Goal: Task Accomplishment & Management: Use online tool/utility

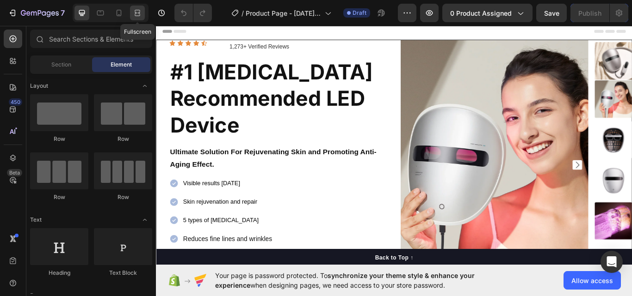
click at [137, 15] on icon at bounding box center [137, 12] width 9 height 9
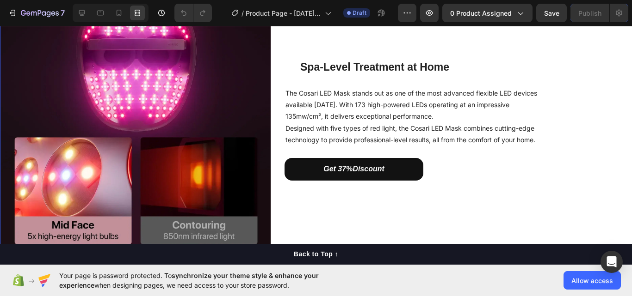
scroll to position [971, 0]
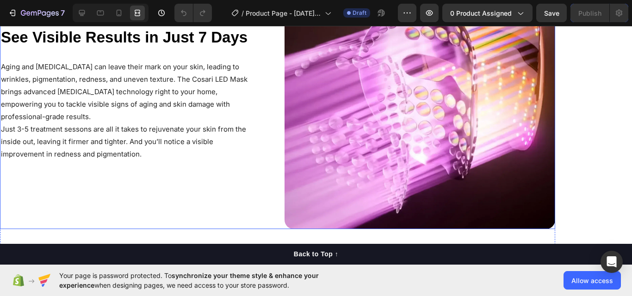
click at [205, 46] on h2 "See Visible Results in Just 7 Days" at bounding box center [128, 38] width 256 height 22
click at [233, 52] on div "See Visible Results in Just 7 Days Heading Aging and [MEDICAL_DATA] can leave t…" at bounding box center [135, 94] width 271 height 271
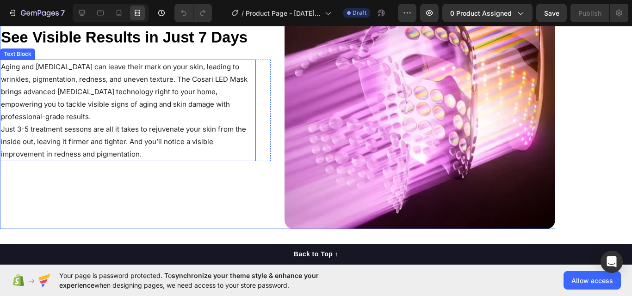
click at [256, 68] on div "Aging and [MEDICAL_DATA] can leave their mark on your skin, leading to wrinkles…" at bounding box center [135, 111] width 271 height 102
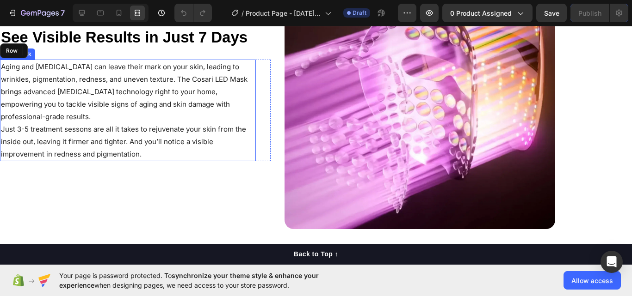
click at [236, 67] on p "Aging and [MEDICAL_DATA] can leave their mark on your skin, leading to wrinkles…" at bounding box center [128, 92] width 254 height 62
drag, startPoint x: 252, startPoint y: 62, endPoint x: 247, endPoint y: 40, distance: 22.7
click at [252, 61] on p "Aging and [MEDICAL_DATA] can leave their mark on your skin, leading to wrinkles…" at bounding box center [128, 92] width 254 height 62
click at [250, 32] on h2 "See Visible Results in Just 7 Days" at bounding box center [128, 38] width 256 height 22
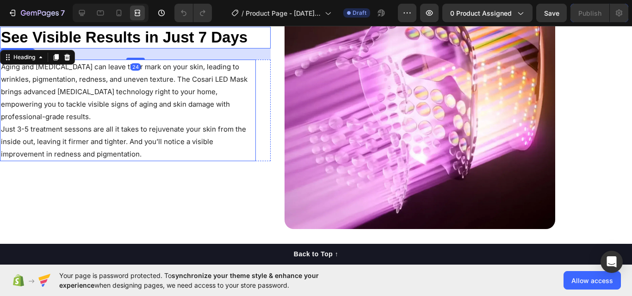
click at [239, 63] on p "Aging and [MEDICAL_DATA] can leave their mark on your skin, leading to wrinkles…" at bounding box center [128, 92] width 254 height 62
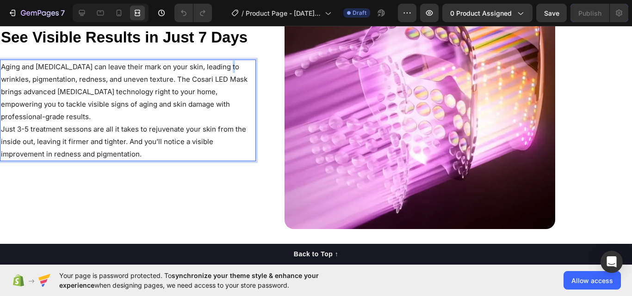
drag, startPoint x: 245, startPoint y: 30, endPoint x: 247, endPoint y: 36, distance: 6.7
click at [245, 32] on strong "See Visible Results in Just 7 Days" at bounding box center [124, 37] width 247 height 17
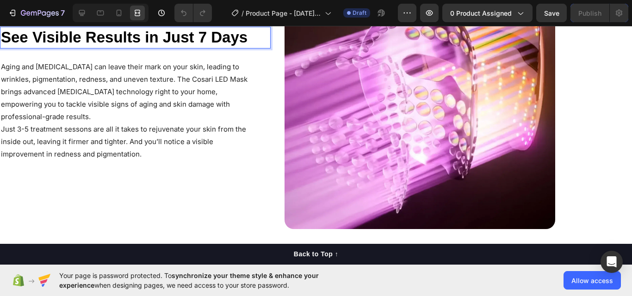
click at [247, 38] on strong "See Visible Results in Just 7 Days" at bounding box center [124, 37] width 247 height 17
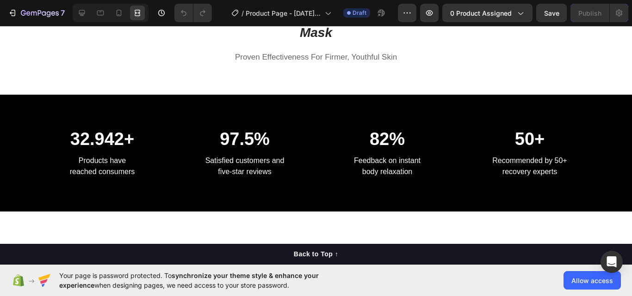
scroll to position [2590, 0]
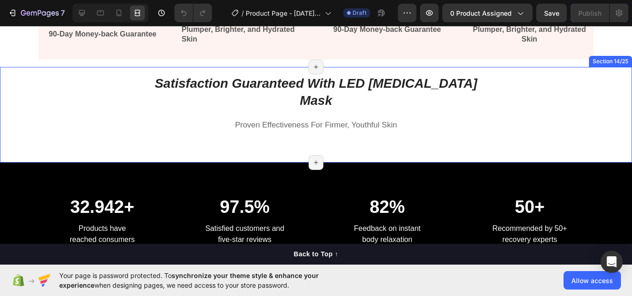
click at [336, 142] on div "Satisfaction Guaranteed With LED [MEDICAL_DATA] Mask Heading Proven Effectivene…" at bounding box center [316, 118] width 618 height 88
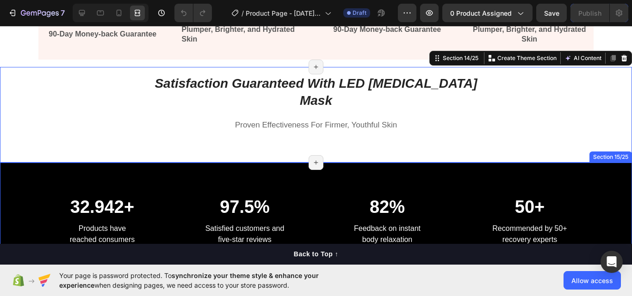
click at [343, 163] on div "32.942+ Heading Products have reached consumers Text block 97.5% Heading Satisf…" at bounding box center [316, 221] width 632 height 117
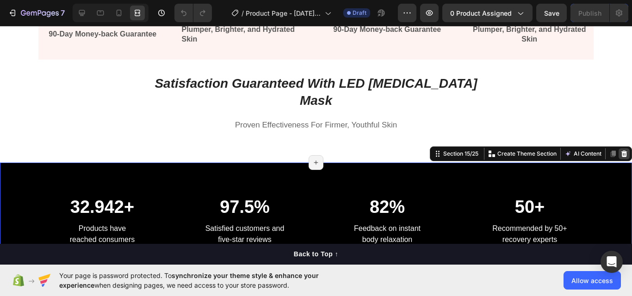
click at [620, 150] on icon at bounding box center [623, 153] width 7 height 7
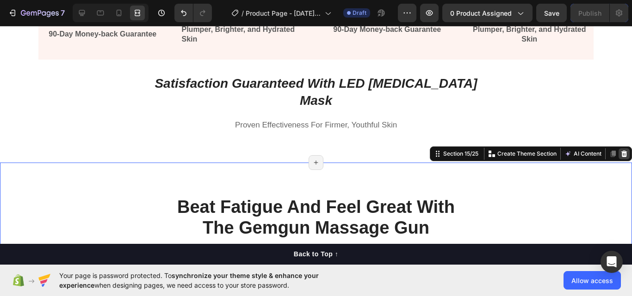
click at [620, 148] on div at bounding box center [623, 153] width 11 height 11
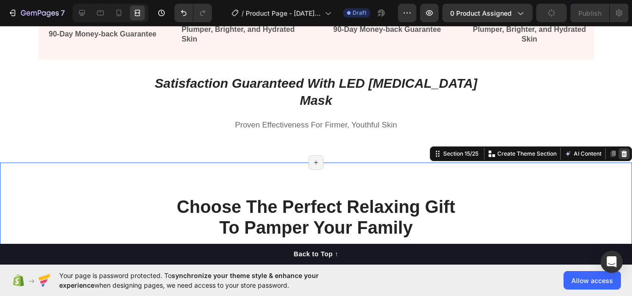
click at [620, 150] on icon at bounding box center [623, 153] width 7 height 7
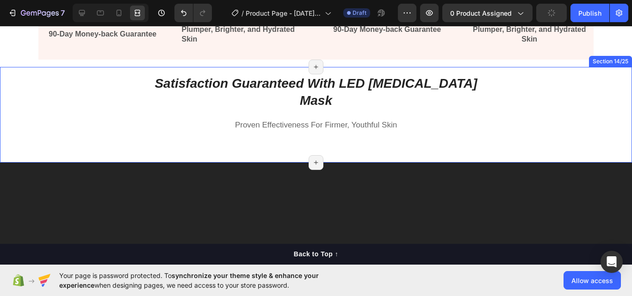
scroll to position [2698, 0]
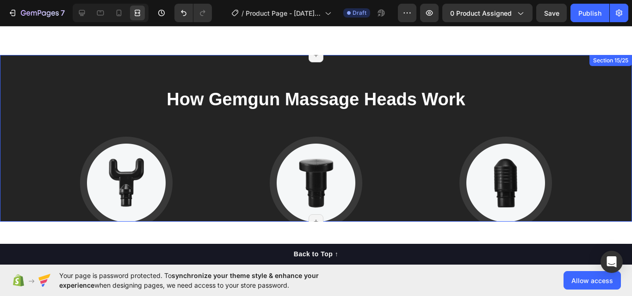
click at [454, 59] on div "How Gemgun Massage Heads Work Heading Image U-Shape Head Text block Suitable fo…" at bounding box center [316, 138] width 632 height 167
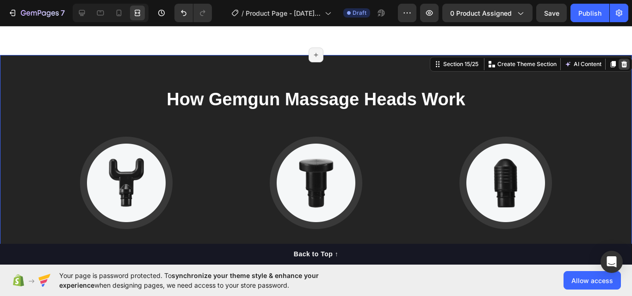
click at [620, 61] on icon at bounding box center [623, 64] width 7 height 7
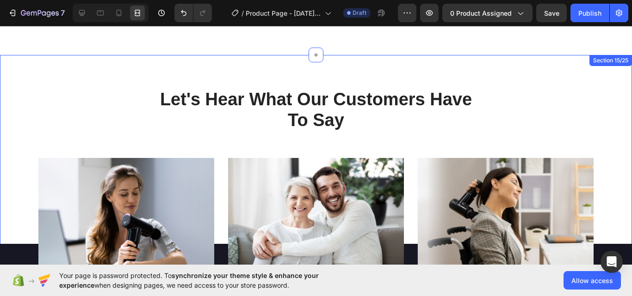
click at [462, 55] on div "Let's Hear What Our Customers Have To Say Heading Row Image Icon Icon Icon Icon…" at bounding box center [316, 253] width 632 height 396
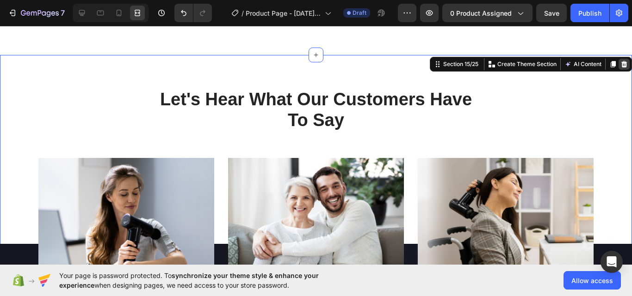
click at [618, 59] on div at bounding box center [623, 64] width 11 height 11
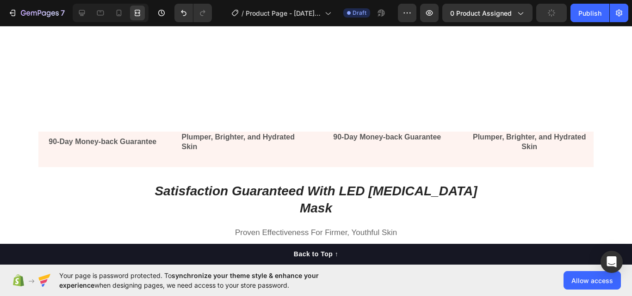
scroll to position [2590, 0]
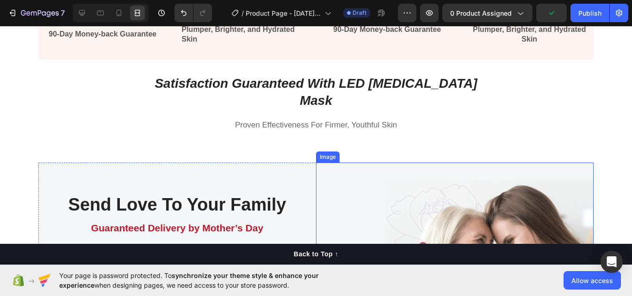
click at [474, 163] on img at bounding box center [455, 262] width 278 height 199
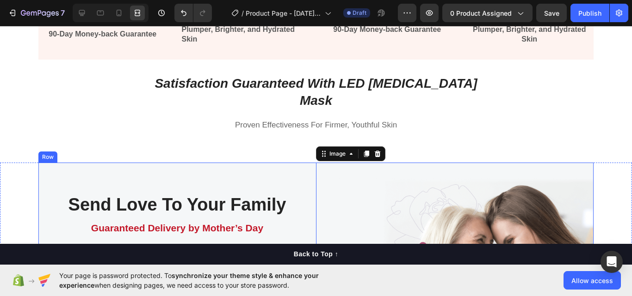
click at [308, 163] on div "Send Love To Your Family Heading Guaranteed Delivery by Mother’s Day Text block…" at bounding box center [177, 262] width 278 height 199
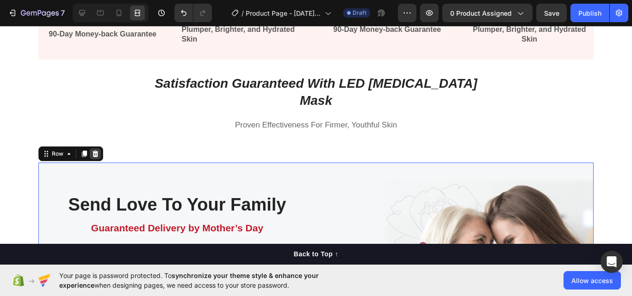
click at [92, 148] on div at bounding box center [95, 153] width 11 height 11
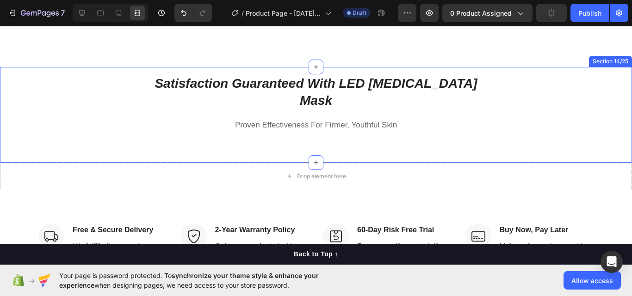
scroll to position [2698, 0]
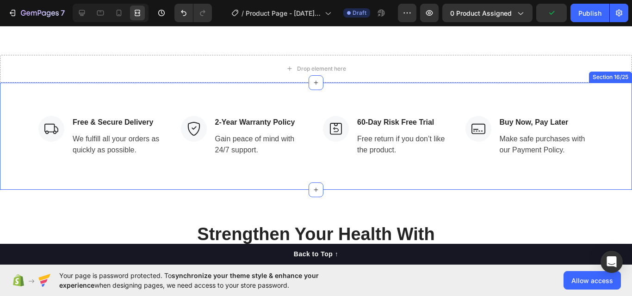
click at [333, 89] on div "Image Free & Secure Delivery Text block We fulfill all your orders as quickly a…" at bounding box center [316, 136] width 632 height 107
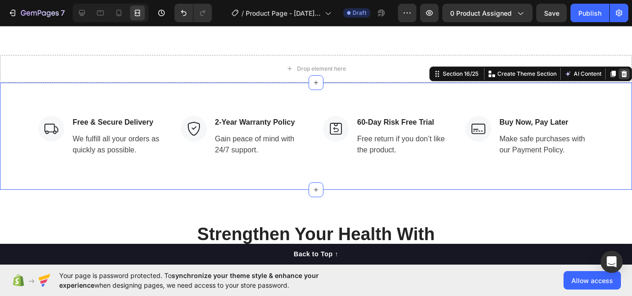
click at [621, 68] on div at bounding box center [623, 73] width 11 height 11
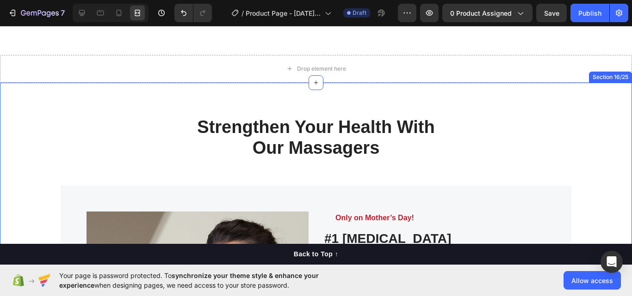
click at [362, 90] on div "Strengthen Your Health With Our Massagers Heading Row Product Images Image Only…" at bounding box center [316, 288] width 632 height 410
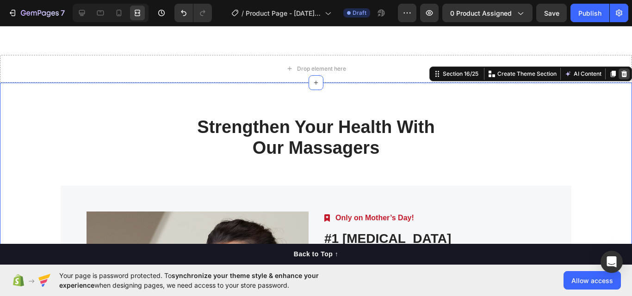
click at [620, 70] on icon at bounding box center [623, 73] width 7 height 7
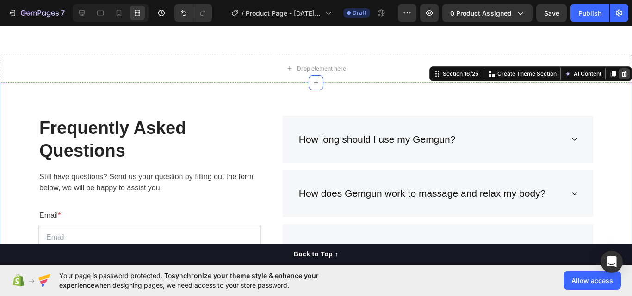
click at [621, 71] on icon at bounding box center [624, 74] width 6 height 6
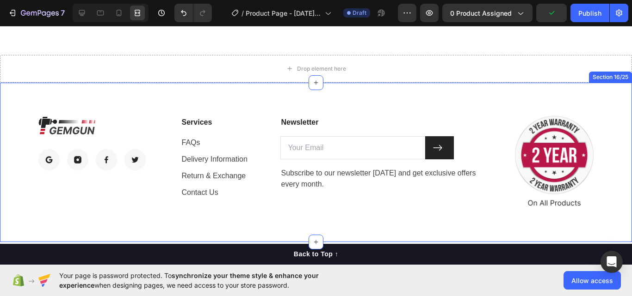
click at [474, 83] on div "Image Image Image Image Image Row Services Text block FAQs Text block Delivery …" at bounding box center [316, 163] width 632 height 160
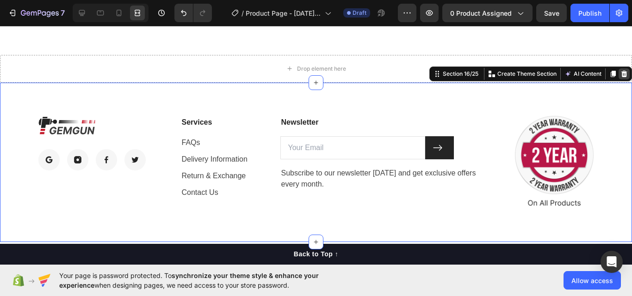
click at [621, 68] on div at bounding box center [623, 73] width 11 height 11
drag, startPoint x: 621, startPoint y: 58, endPoint x: 616, endPoint y: 62, distance: 6.6
click at [621, 58] on div "Drop element here" at bounding box center [316, 69] width 632 height 28
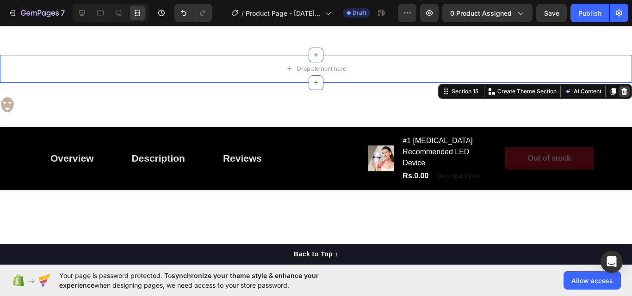
click at [620, 88] on icon at bounding box center [623, 91] width 7 height 7
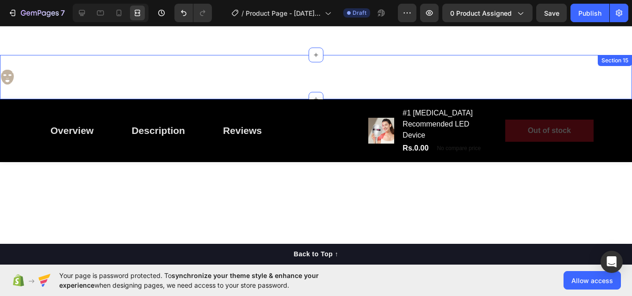
click at [537, 73] on div "Image Section 15" at bounding box center [316, 77] width 632 height 44
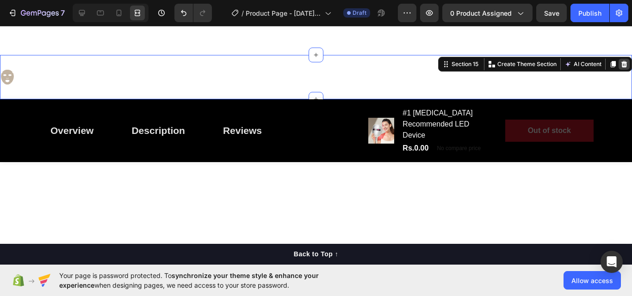
click at [619, 59] on div at bounding box center [623, 64] width 11 height 11
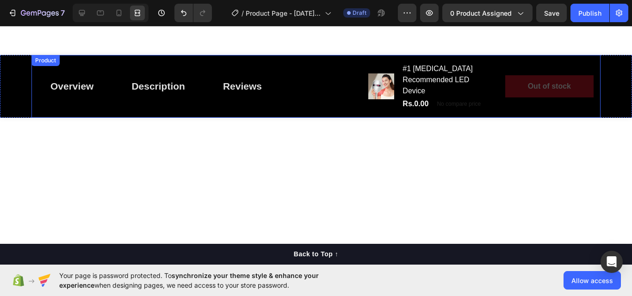
drag, startPoint x: 565, startPoint y: 40, endPoint x: 571, endPoint y: 41, distance: 6.5
click at [565, 55] on div "Overview Button Description Button Reviews Button Row Product Images #1 [MEDICA…" at bounding box center [315, 86] width 569 height 63
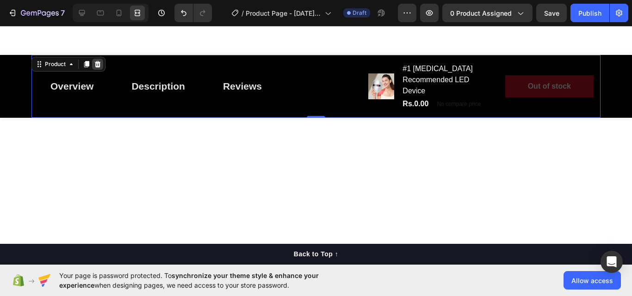
click at [94, 61] on icon at bounding box center [97, 64] width 7 height 7
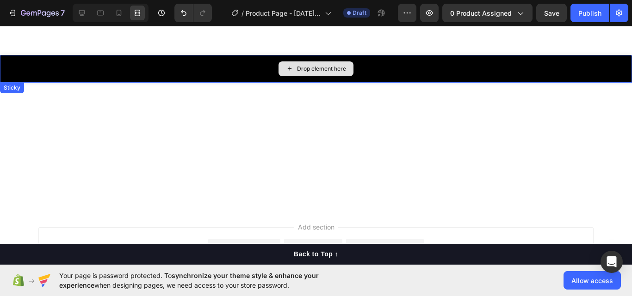
click at [65, 55] on div "Drop element here" at bounding box center [316, 69] width 632 height 28
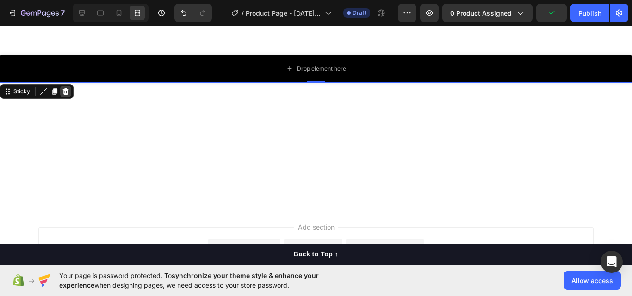
click at [67, 88] on icon at bounding box center [66, 91] width 6 height 6
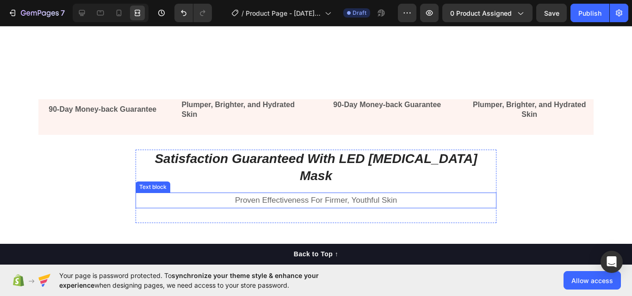
scroll to position [2623, 0]
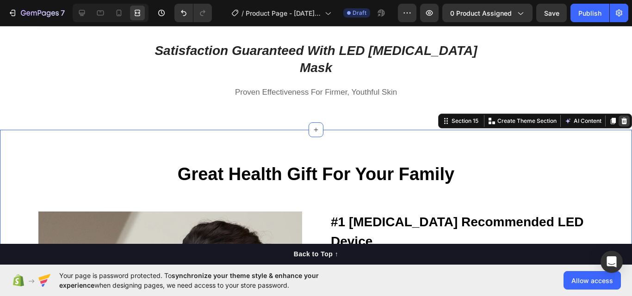
click at [621, 118] on icon at bounding box center [624, 121] width 6 height 6
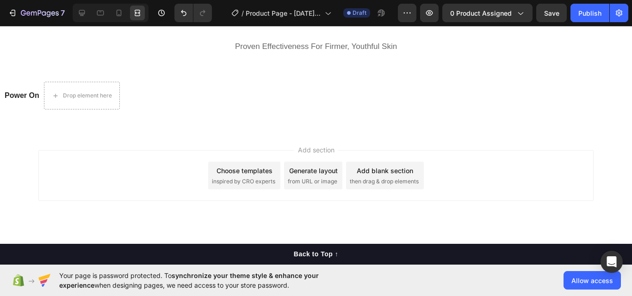
scroll to position [2634, 0]
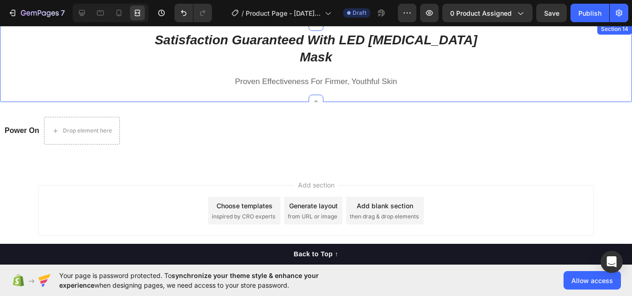
click at [53, 99] on div "Satisfaction Guaranteed With LED [MEDICAL_DATA] Mask Heading Proven Effectivene…" at bounding box center [316, 75] width 618 height 88
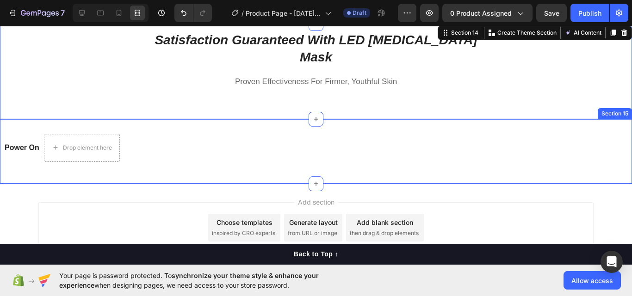
click at [538, 119] on div "Power On Text block Drop element here Row Section 15" at bounding box center [316, 151] width 632 height 65
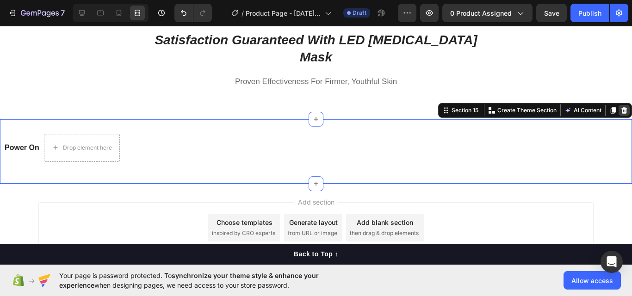
click at [621, 107] on icon at bounding box center [624, 110] width 6 height 6
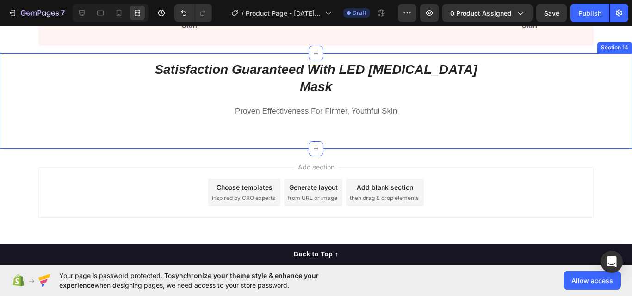
scroll to position [2388, 0]
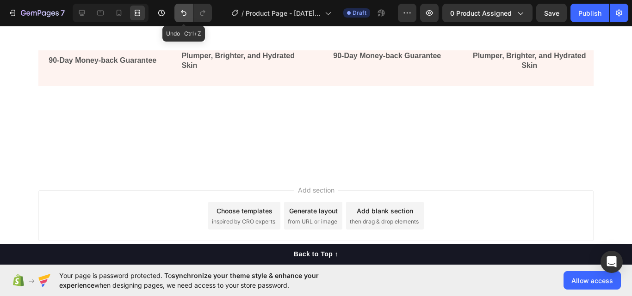
click at [187, 16] on icon "Undo/Redo" at bounding box center [183, 12] width 9 height 9
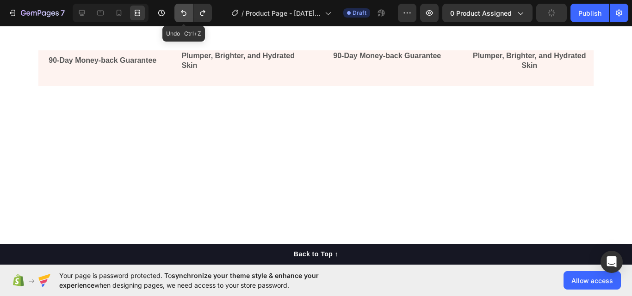
click at [187, 16] on icon "Undo/Redo" at bounding box center [183, 12] width 9 height 9
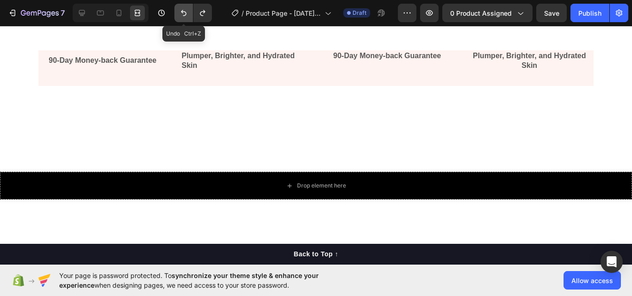
click at [187, 16] on icon "Undo/Redo" at bounding box center [183, 12] width 9 height 9
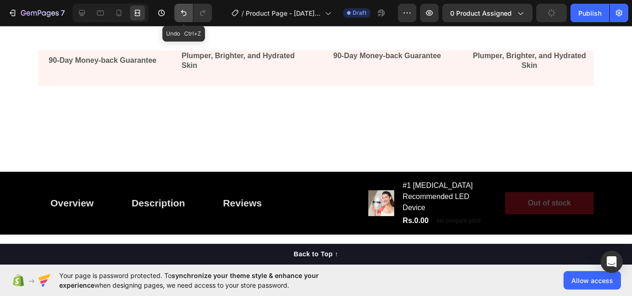
click at [188, 21] on button "Undo/Redo" at bounding box center [183, 13] width 19 height 19
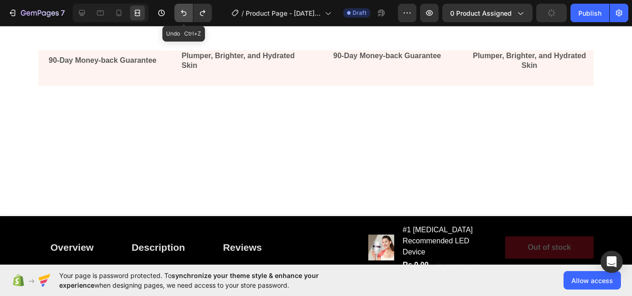
drag, startPoint x: 188, startPoint y: 21, endPoint x: 183, endPoint y: 16, distance: 7.2
click at [189, 20] on button "Undo/Redo" at bounding box center [183, 13] width 19 height 19
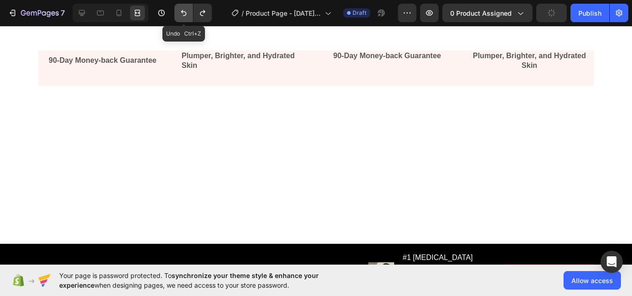
click at [183, 16] on icon "Undo/Redo" at bounding box center [183, 12] width 9 height 9
click at [184, 16] on icon "Undo/Redo" at bounding box center [184, 13] width 6 height 6
click at [185, 16] on icon "Undo/Redo" at bounding box center [184, 13] width 6 height 6
click at [185, 14] on icon "Undo/Redo" at bounding box center [183, 12] width 9 height 9
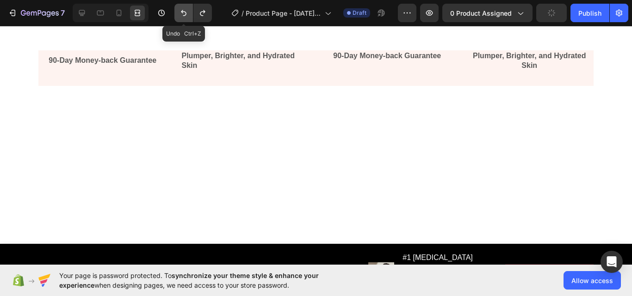
click at [185, 14] on icon "Undo/Redo" at bounding box center [183, 12] width 9 height 9
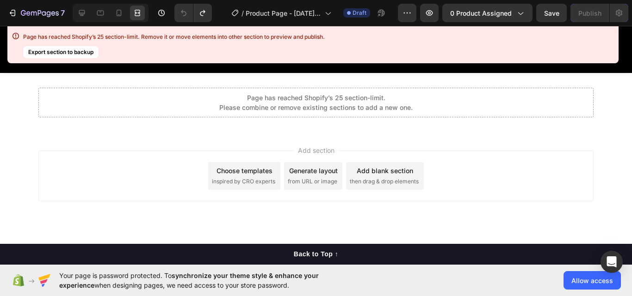
scroll to position [6215, 0]
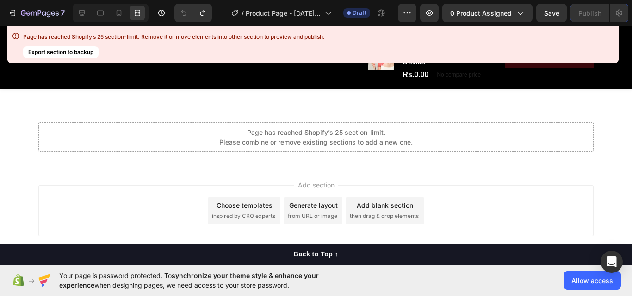
drag, startPoint x: 306, startPoint y: 129, endPoint x: 355, endPoint y: 138, distance: 49.9
click at [319, 131] on div "Page has reached Shopify’s 25 section-limit. Please combine or remove existing …" at bounding box center [315, 137] width 193 height 19
click at [382, 125] on div "Page has reached Shopify’s 25 section-limit. Please combine or remove existing …" at bounding box center [315, 138] width 555 height 30
click at [385, 125] on div "Page has reached Shopify’s 25 section-limit. Please combine or remove existing …" at bounding box center [315, 138] width 555 height 30
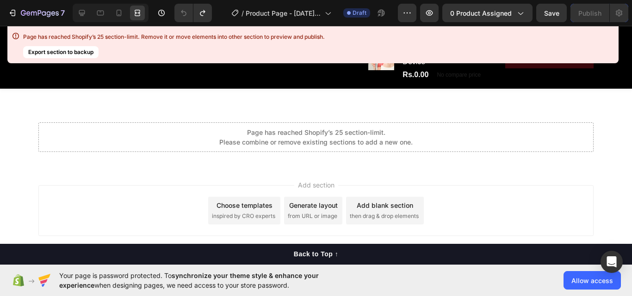
click at [388, 124] on div "Page has reached Shopify’s 25 section-limit. Please combine or remove existing …" at bounding box center [315, 138] width 555 height 30
click at [419, 135] on div "Page has reached Shopify’s 25 section-limit. Please combine or remove existing …" at bounding box center [316, 137] width 554 height 19
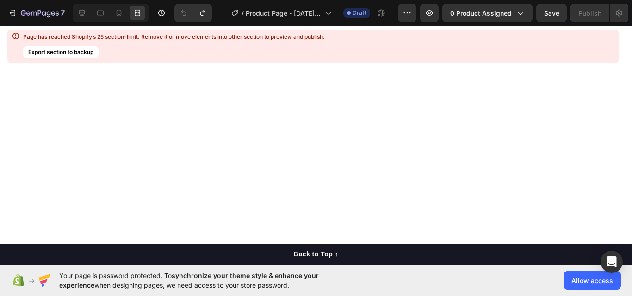
scroll to position [6107, 0]
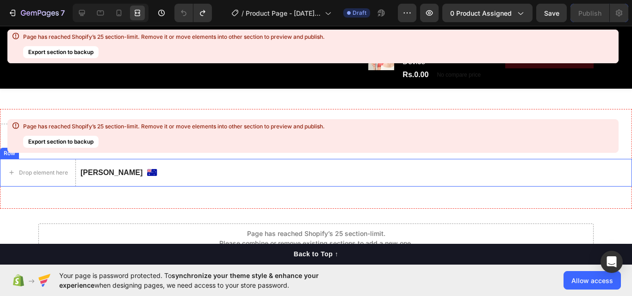
click at [156, 174] on div "Drop element here [PERSON_NAME] Text block Image Row" at bounding box center [316, 173] width 632 height 28
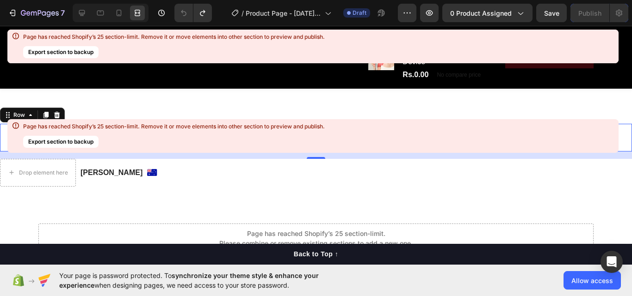
click at [201, 117] on div "Drop element here [PERSON_NAME] Text block Image Row 16 Drop element here [PERS…" at bounding box center [316, 159] width 632 height 100
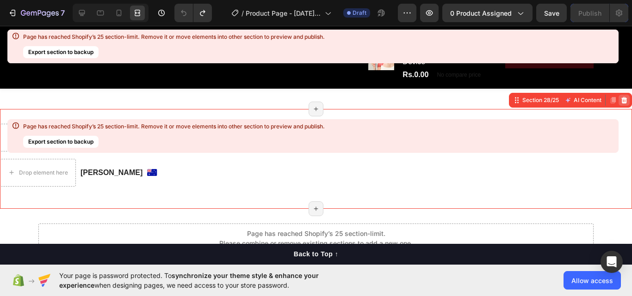
click at [621, 104] on icon at bounding box center [624, 100] width 6 height 6
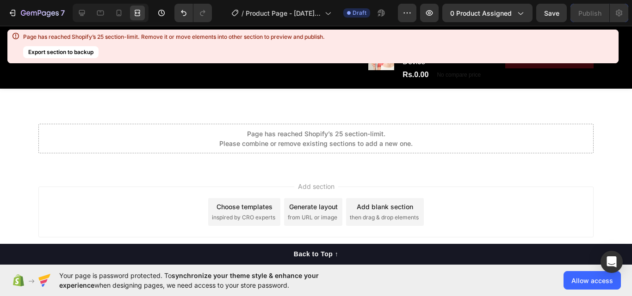
click at [203, 148] on div "Page has reached Shopify’s 25 section-limit. Please combine or remove existing …" at bounding box center [316, 138] width 554 height 19
drag, startPoint x: 285, startPoint y: 130, endPoint x: 312, endPoint y: 125, distance: 27.1
click at [409, 130] on div "Page has reached Shopify’s 25 section-limit. Please combine or remove existing …" at bounding box center [315, 139] width 555 height 30
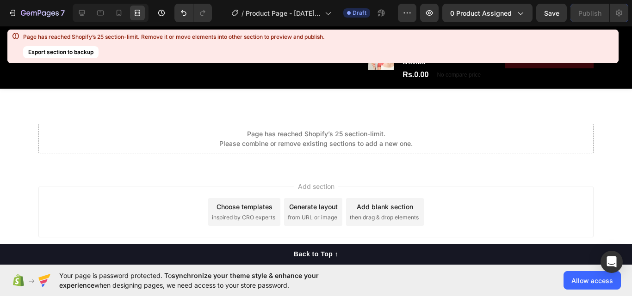
click at [410, 130] on div "Page has reached Shopify’s 25 section-limit. Please combine or remove existing …" at bounding box center [315, 139] width 555 height 30
drag, startPoint x: 410, startPoint y: 130, endPoint x: 382, endPoint y: 106, distance: 37.7
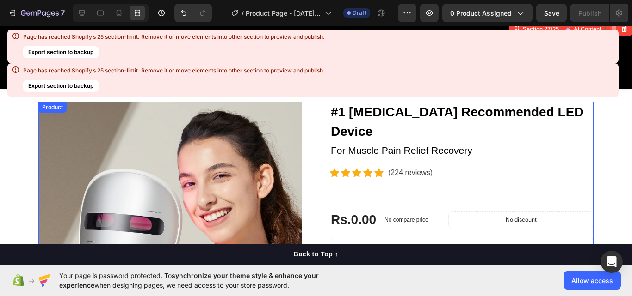
scroll to position [5460, 0]
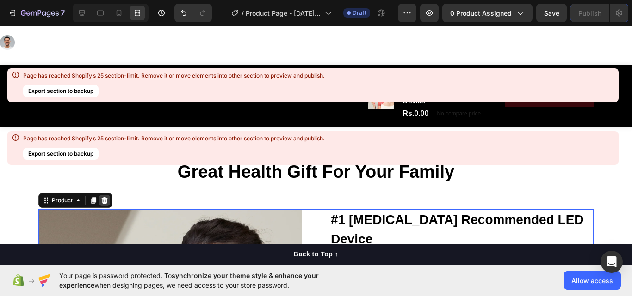
click at [106, 203] on div at bounding box center [104, 200] width 11 height 11
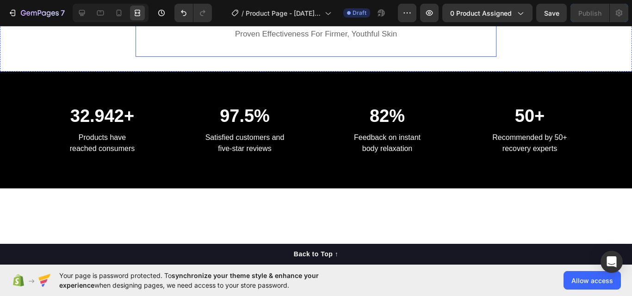
scroll to position [2613, 0]
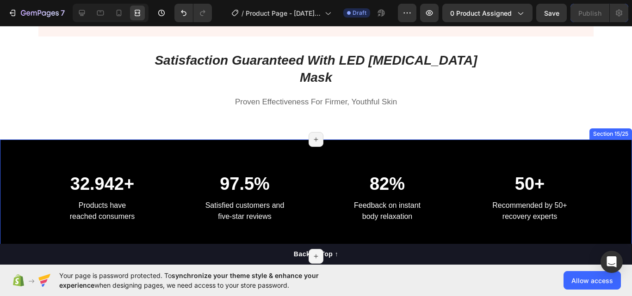
click at [283, 140] on div "32.942+ Heading Products have reached consumers Text block 97.5% Heading Satisf…" at bounding box center [316, 198] width 632 height 117
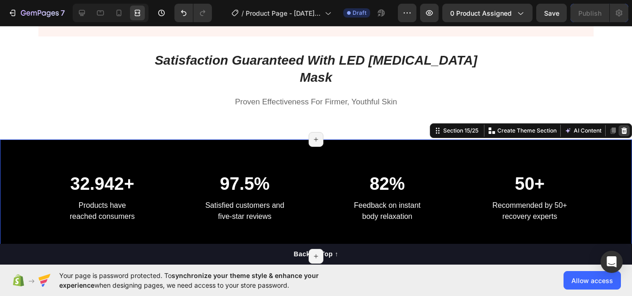
click at [621, 128] on icon at bounding box center [624, 131] width 6 height 6
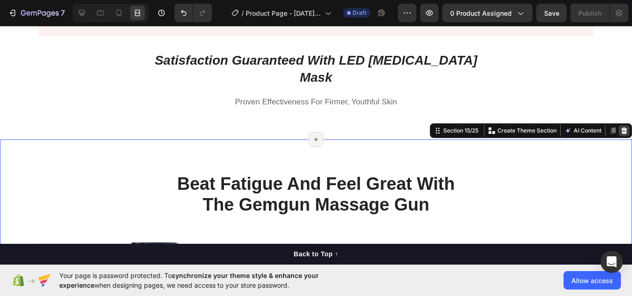
click at [618, 125] on div at bounding box center [623, 130] width 11 height 11
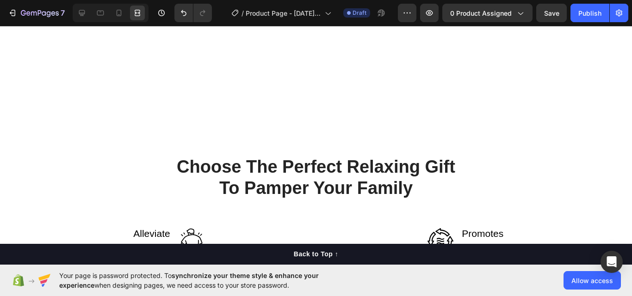
scroll to position [2721, 0]
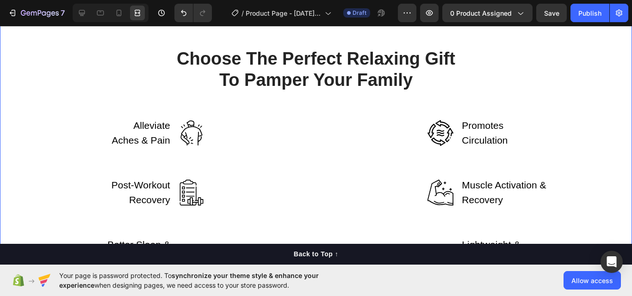
click at [398, 46] on div "Choose The Perfect Relaxing Gift To Pamper Your Family Heading Row Alleviate Ac…" at bounding box center [316, 176] width 632 height 324
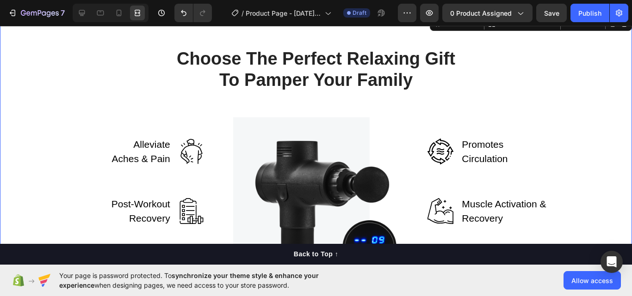
click at [466, 46] on div "Choose The Perfect Relaxing Gift To Pamper Your Family Heading Row Alleviate Ac…" at bounding box center [316, 176] width 632 height 324
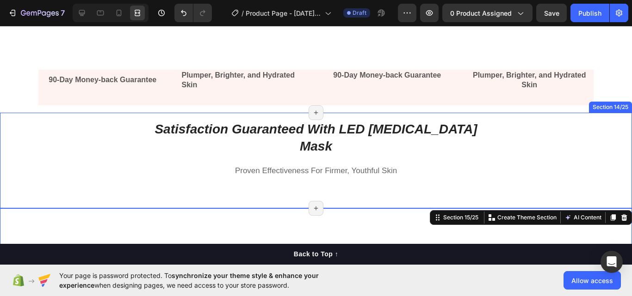
scroll to position [2613, 0]
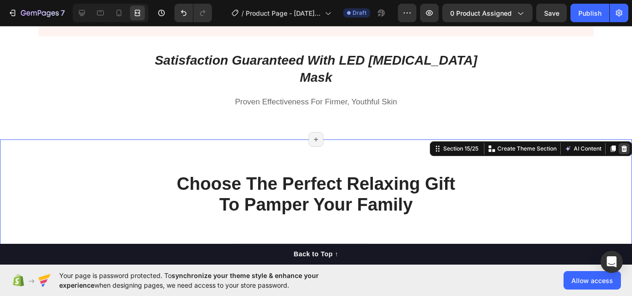
click at [620, 145] on icon at bounding box center [623, 148] width 7 height 7
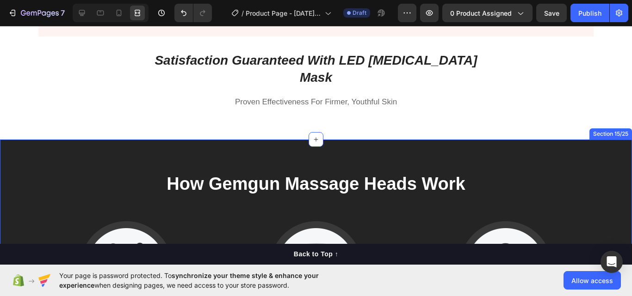
click at [387, 140] on div "How Gemgun Massage Heads Work Heading Image U-Shape Head Text block Suitable fo…" at bounding box center [316, 281] width 632 height 282
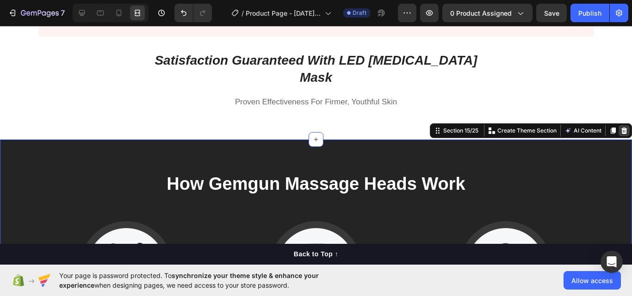
click at [621, 128] on icon at bounding box center [624, 131] width 6 height 6
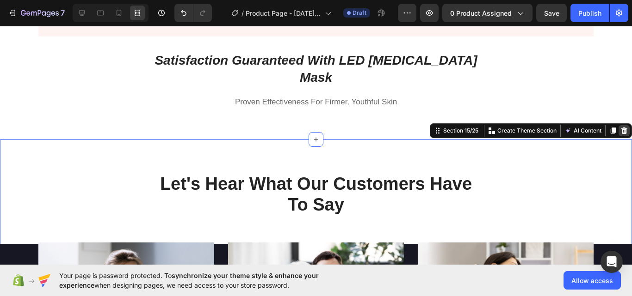
click at [621, 128] on icon at bounding box center [624, 131] width 6 height 6
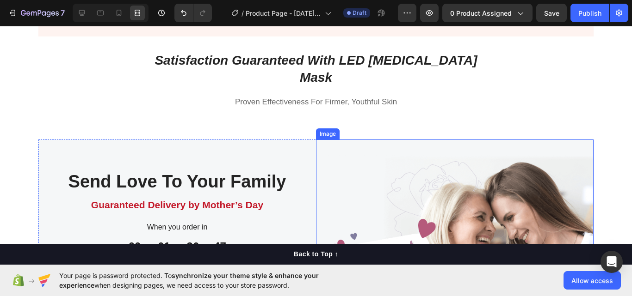
click at [439, 140] on img at bounding box center [455, 239] width 278 height 199
click at [309, 140] on div "Send Love To Your Family Heading Guaranteed Delivery by Mother’s Day Text block…" at bounding box center [177, 239] width 278 height 199
click at [92, 127] on icon at bounding box center [95, 130] width 7 height 7
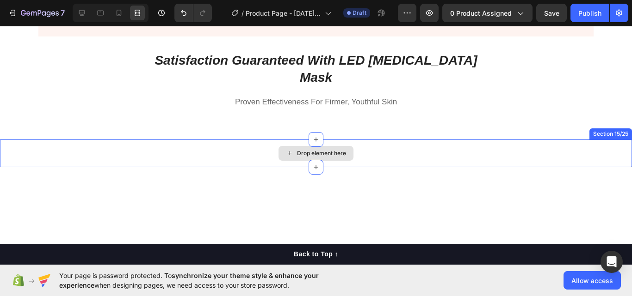
click at [165, 140] on div "Drop element here" at bounding box center [316, 154] width 632 height 28
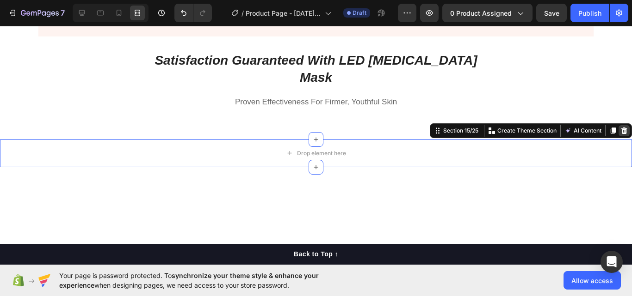
click at [621, 128] on icon at bounding box center [624, 131] width 6 height 6
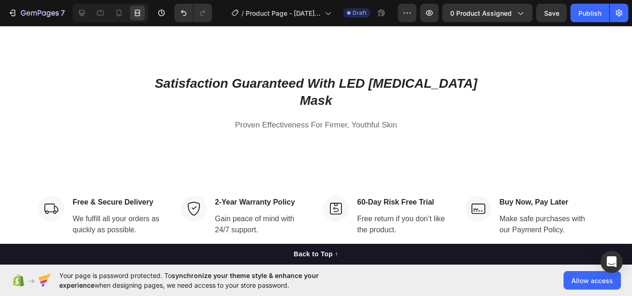
scroll to position [2681, 0]
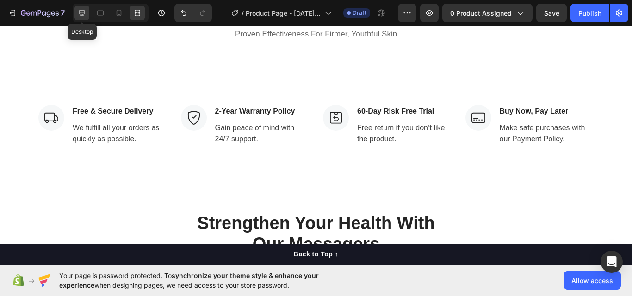
click at [80, 12] on icon at bounding box center [82, 13] width 6 height 6
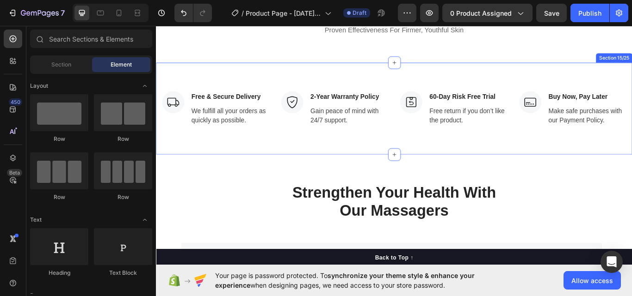
click at [528, 69] on div "Image Free & Secure Delivery Text block We fulfill all your orders as quickly a…" at bounding box center [433, 122] width 555 height 107
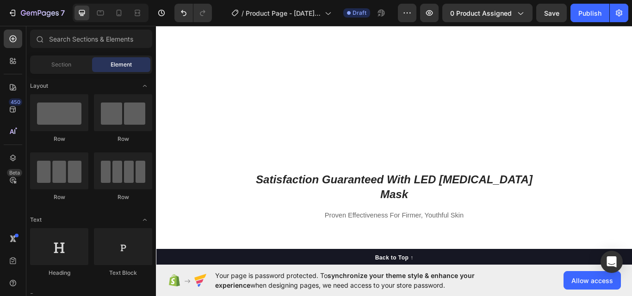
scroll to position [2681, 0]
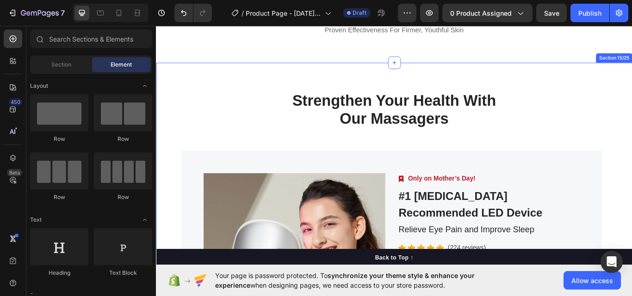
click at [607, 103] on div "Strengthen Your Health With Our Massagers Heading Row Product Images Image Only…" at bounding box center [433, 269] width 541 height 333
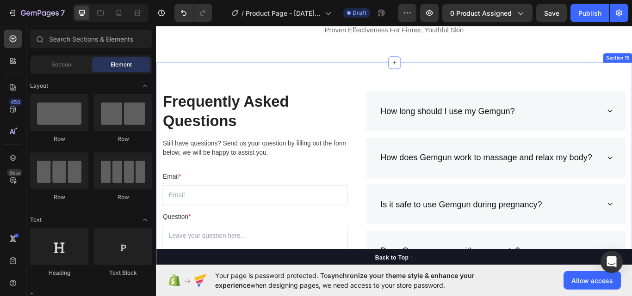
drag, startPoint x: 514, startPoint y: 61, endPoint x: 537, endPoint y: 64, distance: 23.4
click at [515, 69] on div "Frequently Asked Questions Heading Still have questions? Send us your question …" at bounding box center [433, 289] width 555 height 440
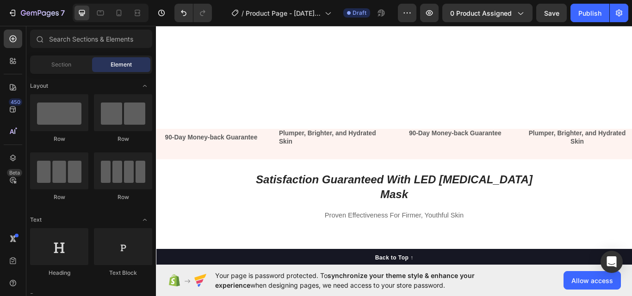
scroll to position [2573, 0]
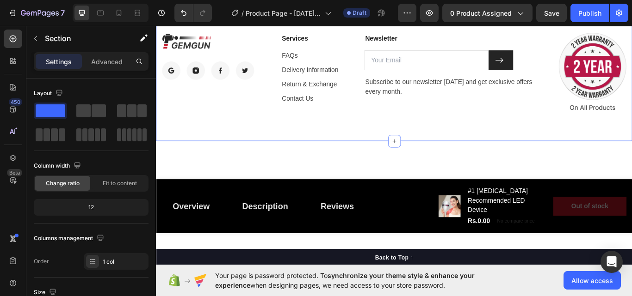
click at [562, 161] on div "Image Image Image Image Image Row Services Text block FAQs Text block Delivery …" at bounding box center [433, 81] width 555 height 160
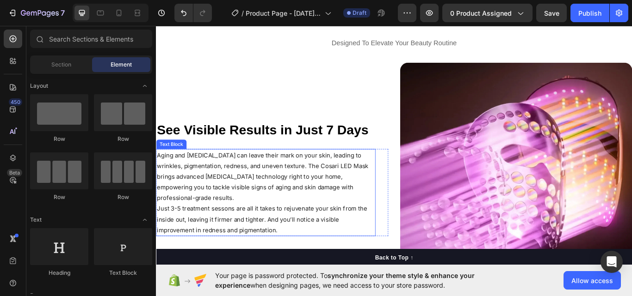
scroll to position [540, 0]
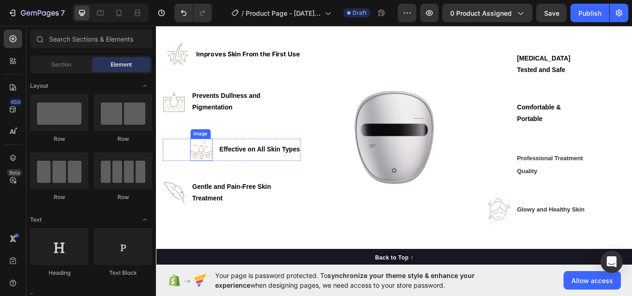
click at [199, 171] on img at bounding box center [209, 171] width 26 height 26
drag, startPoint x: 161, startPoint y: 174, endPoint x: 188, endPoint y: 175, distance: 26.8
click at [177, 174] on section "Image Improves Skin From the First Use Text block Row Image Prevents Dullness a…" at bounding box center [433, 155] width 555 height 219
click at [177, 172] on div "Image Effective on All Skin Types Text block Row" at bounding box center [244, 171] width 160 height 26
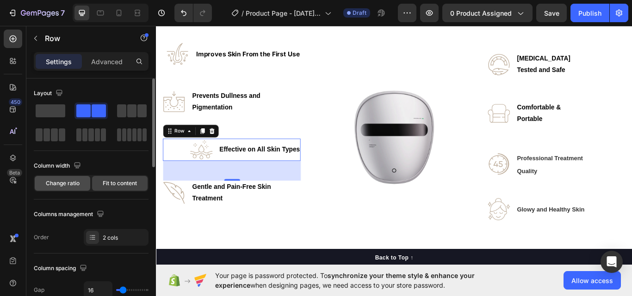
click at [77, 181] on span "Change ratio" at bounding box center [63, 183] width 34 height 8
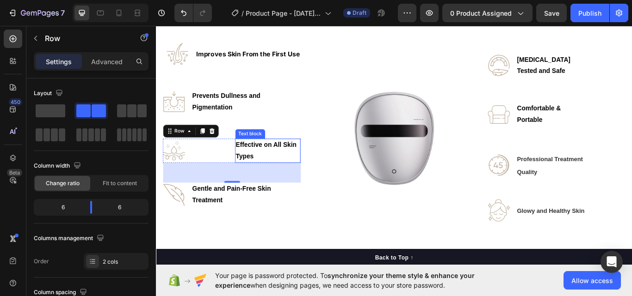
click at [267, 177] on p "Effective on All Skin Types" at bounding box center [286, 172] width 75 height 27
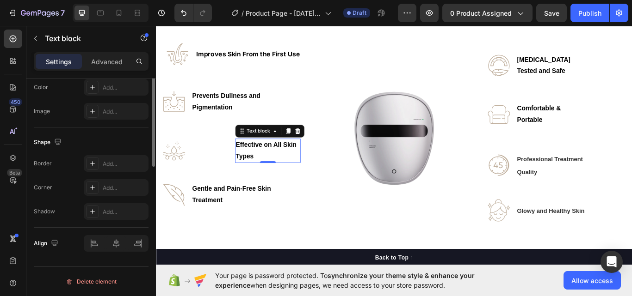
scroll to position [88, 0]
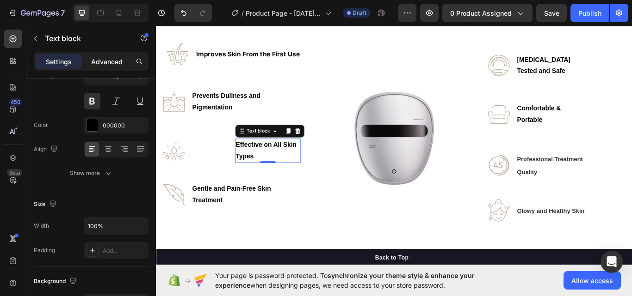
click at [109, 63] on p "Advanced" at bounding box center [106, 62] width 31 height 10
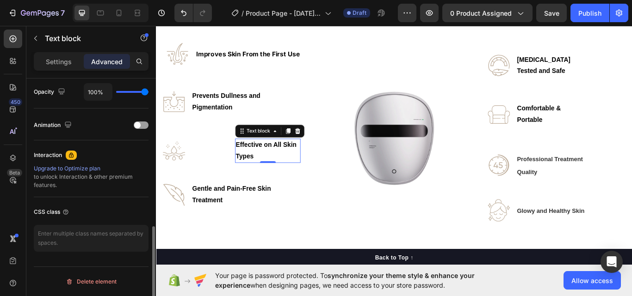
scroll to position [0, 0]
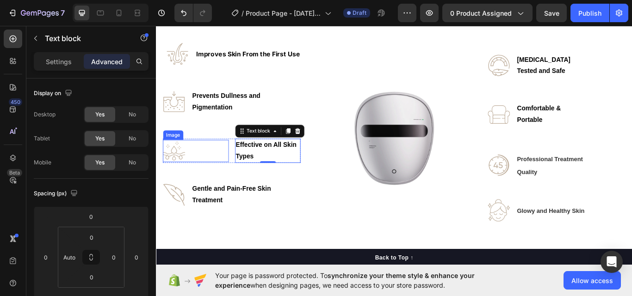
click at [222, 170] on div at bounding box center [202, 173] width 77 height 26
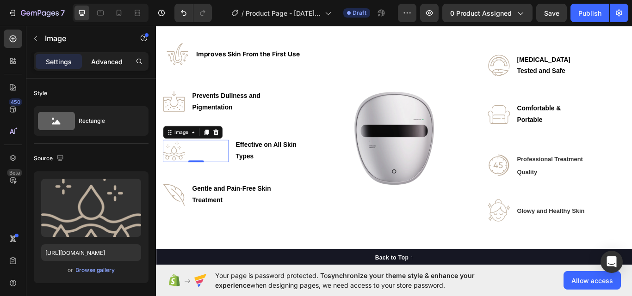
click at [119, 61] on p "Advanced" at bounding box center [106, 62] width 31 height 10
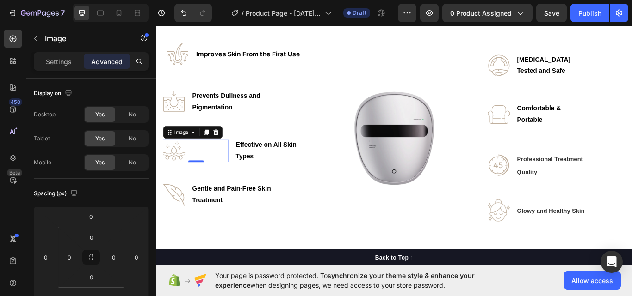
click at [200, 169] on div at bounding box center [202, 173] width 77 height 26
click at [244, 178] on div "Image 0 Effective on All Skin Types Text block Row" at bounding box center [244, 172] width 160 height 29
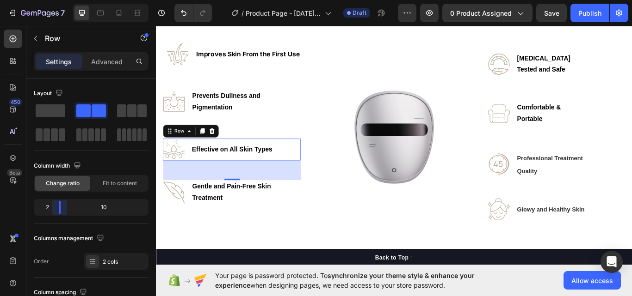
drag, startPoint x: 94, startPoint y: 203, endPoint x: 54, endPoint y: 204, distance: 40.2
click at [54, 0] on body "7 Version history / Product Page - [DATE] 11:19:34 Draft Preview 0 product assi…" at bounding box center [316, 0] width 632 height 0
click at [181, 16] on icon "Undo/Redo" at bounding box center [183, 12] width 9 height 9
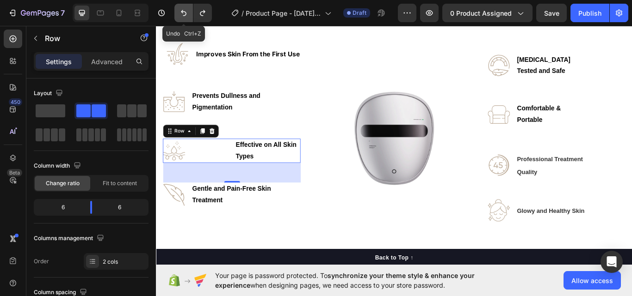
click at [181, 16] on icon "Undo/Redo" at bounding box center [183, 12] width 9 height 9
click at [181, 15] on icon "Undo/Redo" at bounding box center [183, 12] width 9 height 9
click at [182, 13] on icon "Undo/Redo" at bounding box center [183, 12] width 9 height 9
click at [184, 7] on button "Undo/Redo" at bounding box center [183, 13] width 19 height 19
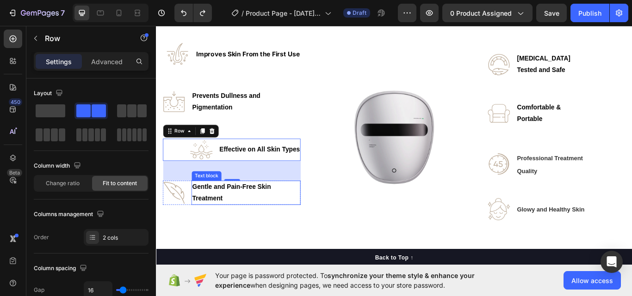
click at [309, 248] on div "Image Improves Skin From the First Use Text block Row Image Prevents Dullness a…" at bounding box center [244, 155] width 160 height 218
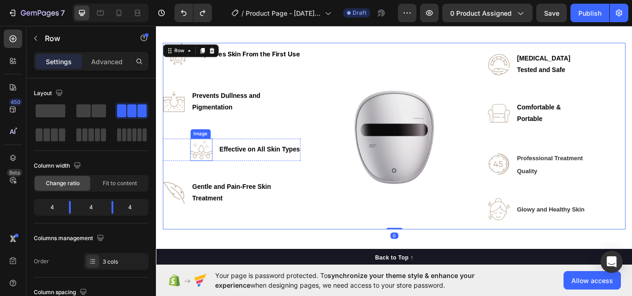
click at [204, 170] on img at bounding box center [209, 171] width 26 height 26
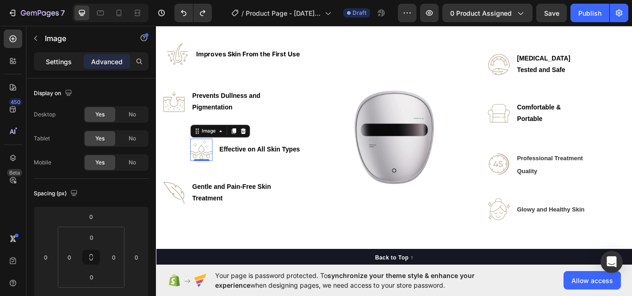
click at [63, 62] on p "Settings" at bounding box center [59, 62] width 26 height 10
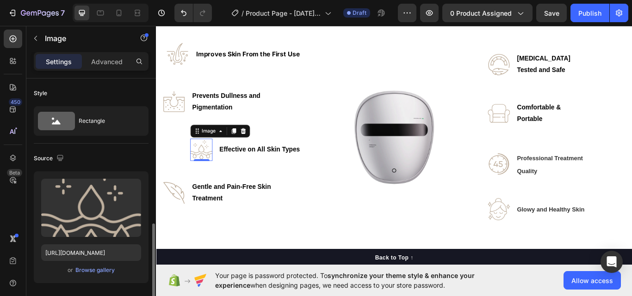
scroll to position [216, 0]
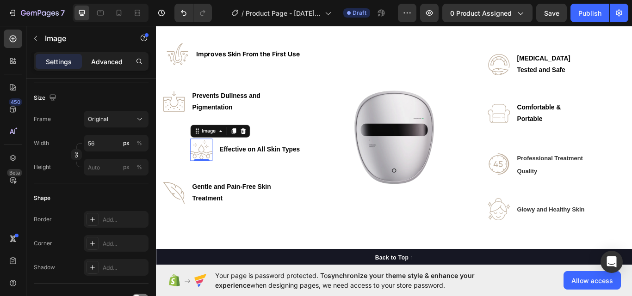
click at [110, 64] on p "Advanced" at bounding box center [106, 62] width 31 height 10
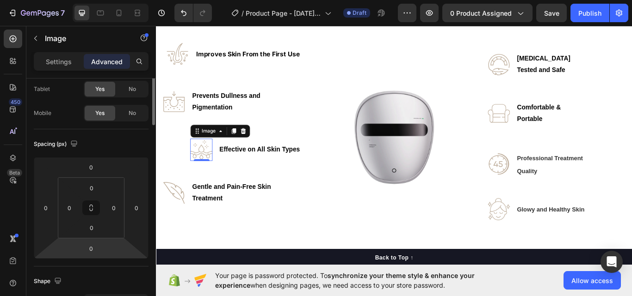
scroll to position [0, 0]
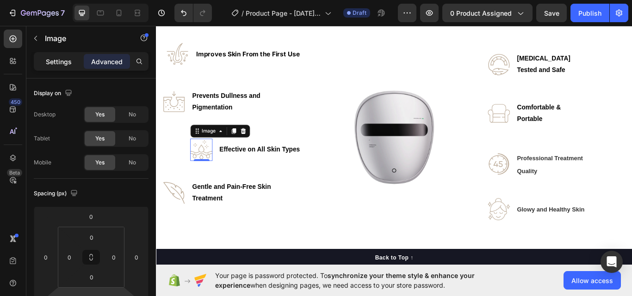
click at [55, 64] on p "Settings" at bounding box center [59, 62] width 26 height 10
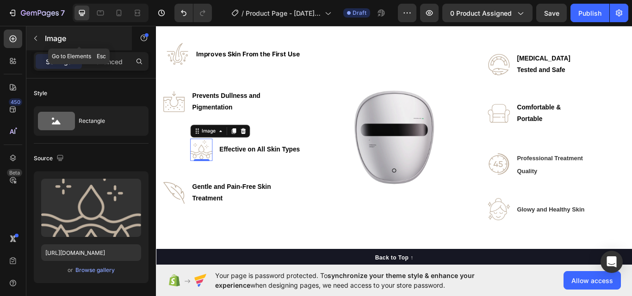
click at [42, 40] on button "button" at bounding box center [35, 38] width 15 height 15
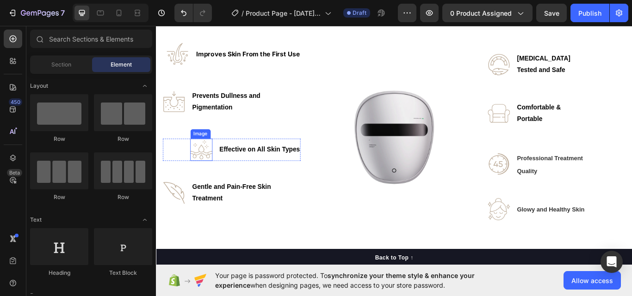
click at [212, 176] on img at bounding box center [209, 171] width 26 height 26
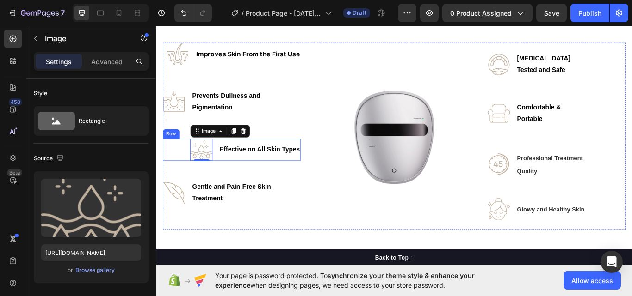
click at [185, 174] on div "Image 0 Effective on All Skin Types Text block Row" at bounding box center [244, 171] width 160 height 26
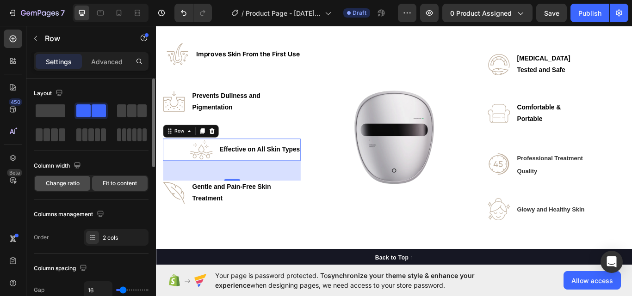
click at [53, 183] on span "Change ratio" at bounding box center [63, 183] width 34 height 8
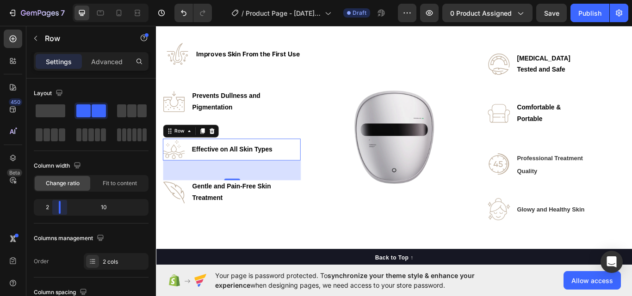
drag, startPoint x: 92, startPoint y: 205, endPoint x: 53, endPoint y: 204, distance: 38.4
click at [53, 0] on body "7 Version history / Product Page - [DATE] 11:19:34 Draft Preview 0 product assi…" at bounding box center [316, 0] width 632 height 0
click at [382, 137] on img at bounding box center [433, 155] width 160 height 160
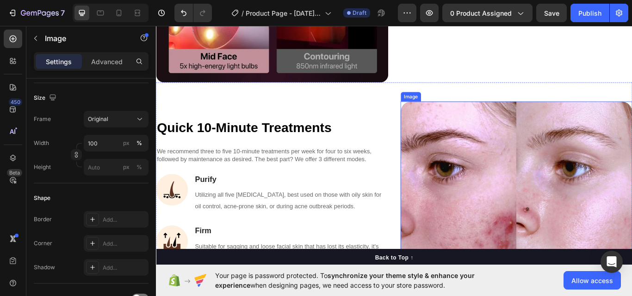
scroll to position [1619, 0]
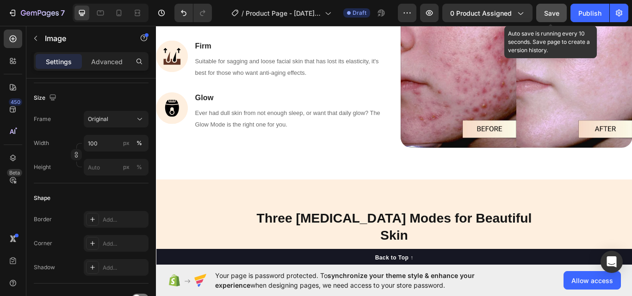
click at [550, 11] on span "Save" at bounding box center [551, 13] width 15 height 8
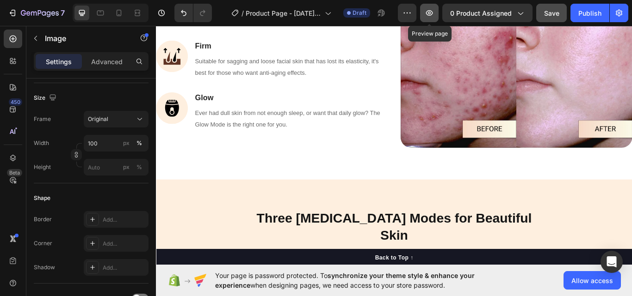
click at [427, 11] on icon "button" at bounding box center [429, 12] width 9 height 9
click at [590, 16] on div "Publish" at bounding box center [589, 13] width 23 height 10
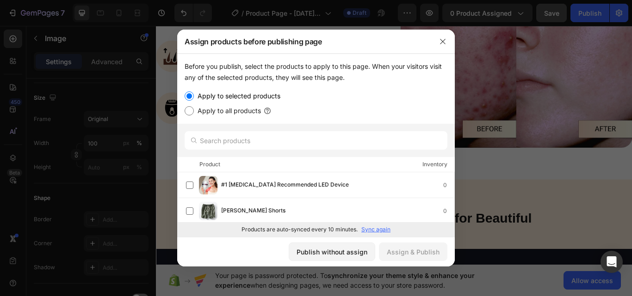
click at [202, 107] on label "Apply to all products" at bounding box center [227, 110] width 67 height 11
click at [194, 107] on input "Apply to all products" at bounding box center [189, 110] width 9 height 9
radio input "true"
click at [408, 252] on div "Assign & Publish" at bounding box center [413, 252] width 53 height 10
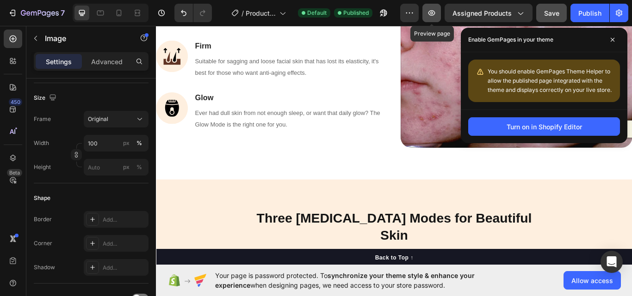
click at [426, 12] on button "button" at bounding box center [431, 13] width 19 height 19
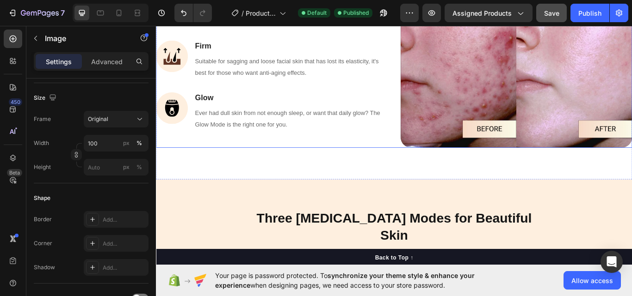
click at [186, 145] on div "Quick 10-Minute Treatments Heading We recommend three to five 10-minute treatme…" at bounding box center [291, 34] width 270 height 270
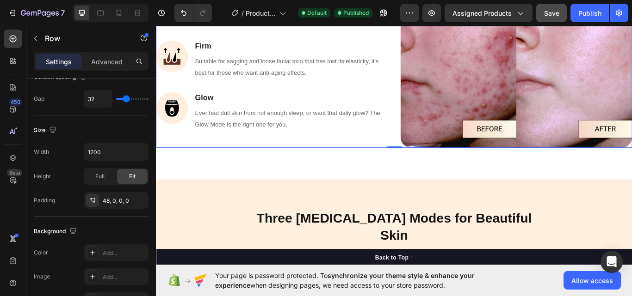
scroll to position [0, 0]
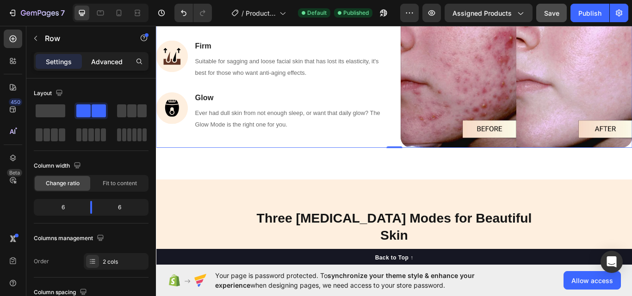
click at [110, 59] on p "Advanced" at bounding box center [106, 62] width 31 height 10
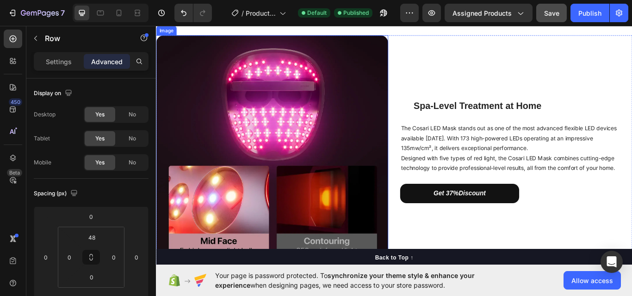
scroll to position [1403, 0]
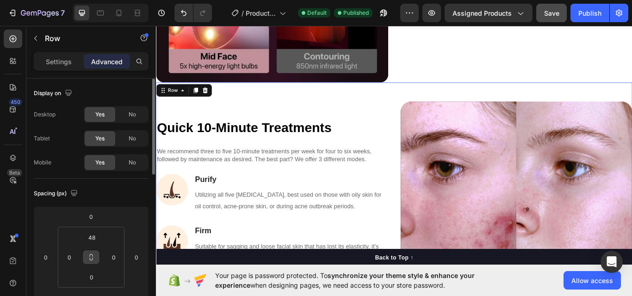
click at [88, 258] on icon at bounding box center [90, 257] width 7 height 7
click at [94, 239] on input "48" at bounding box center [91, 238] width 19 height 14
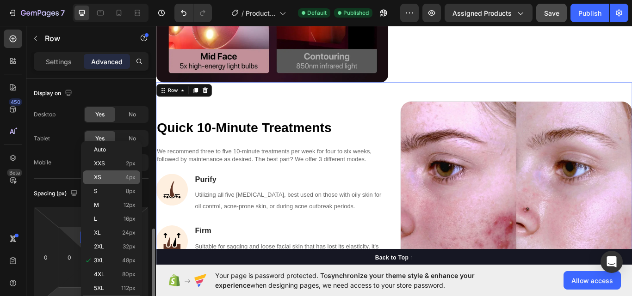
scroll to position [108, 0]
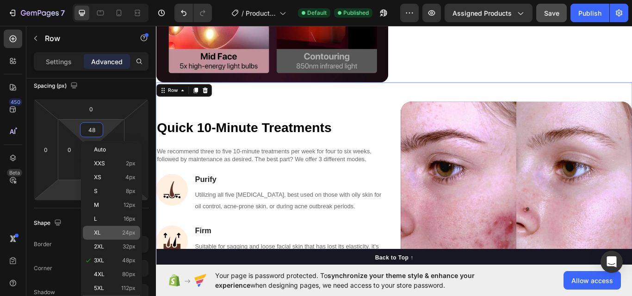
click at [128, 234] on span "24px" at bounding box center [128, 233] width 13 height 6
type input "24"
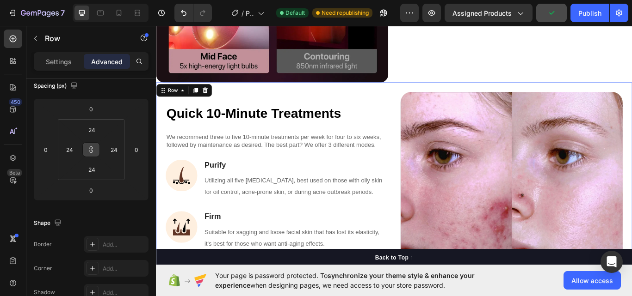
scroll to position [1295, 0]
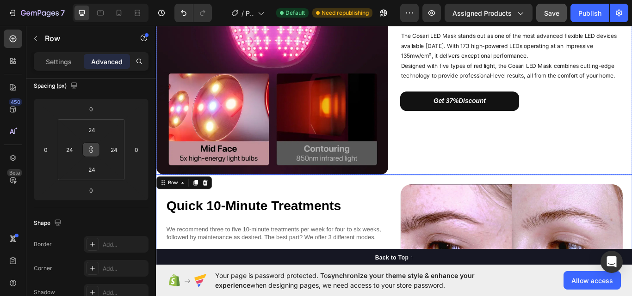
click at [433, 87] on div "Spa-Level Treatment at Home Heading Row The Cosari LED Mask stands out as one o…" at bounding box center [433, 65] width 555 height 271
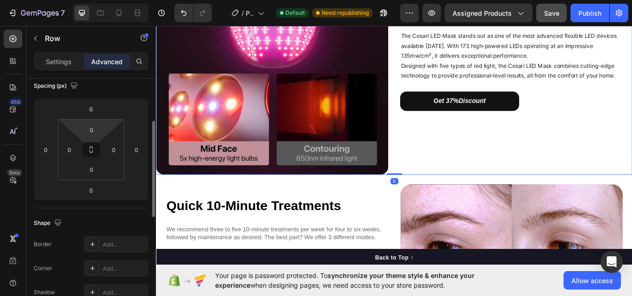
click at [97, 149] on button at bounding box center [91, 149] width 18 height 15
click at [93, 128] on input "0" at bounding box center [91, 130] width 19 height 14
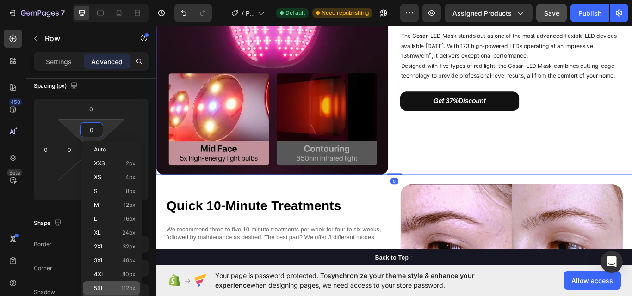
scroll to position [216, 0]
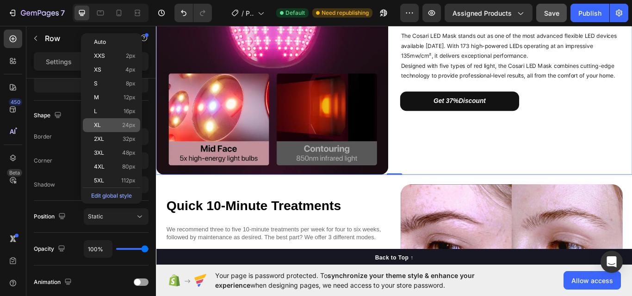
click at [119, 127] on p "XL 24px" at bounding box center [115, 125] width 42 height 6
type input "24"
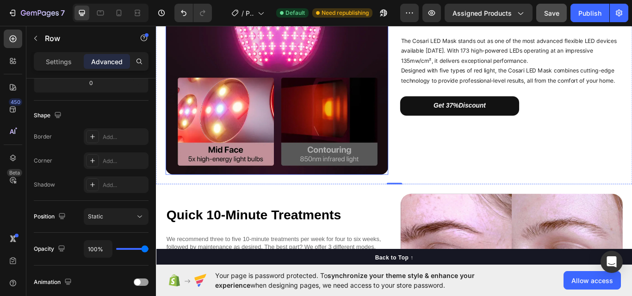
scroll to position [971, 0]
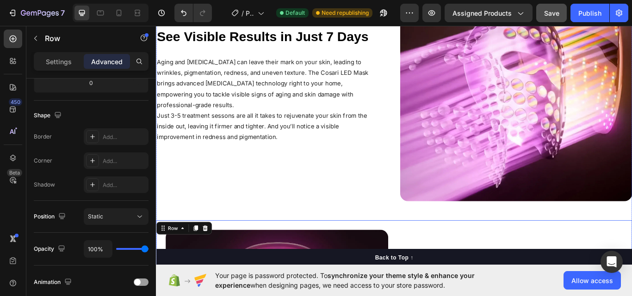
click at [430, 230] on div "Ultimate Red [MEDICAL_DATA] Device for Achieving Perfect Results Heading Design…" at bounding box center [433, 203] width 555 height 666
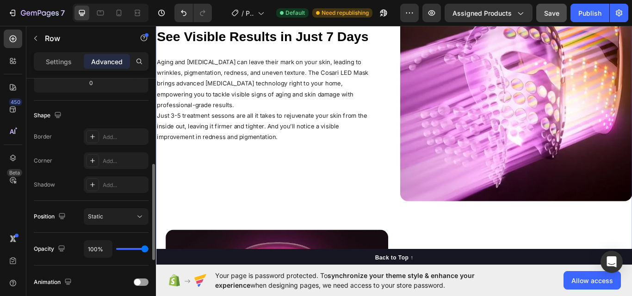
scroll to position [0, 0]
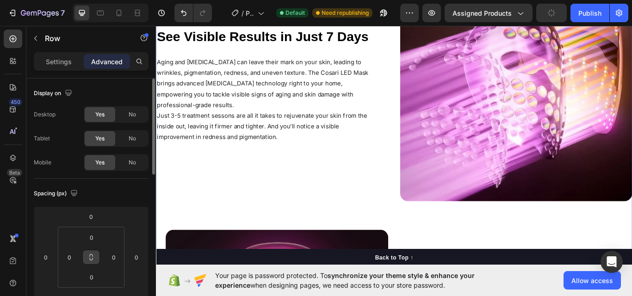
click at [92, 257] on icon at bounding box center [90, 257] width 7 height 7
click at [93, 235] on input "0" at bounding box center [91, 238] width 19 height 14
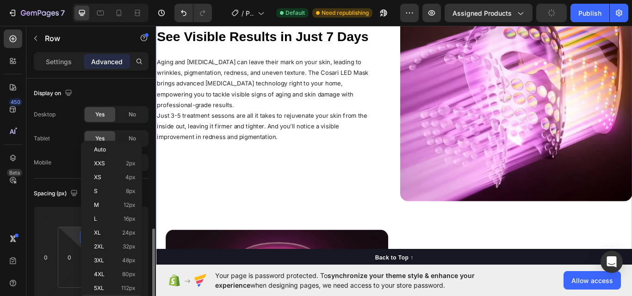
scroll to position [108, 0]
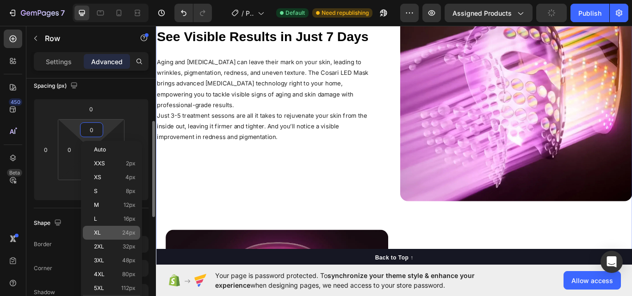
click at [122, 234] on p "XL 24px" at bounding box center [115, 233] width 42 height 6
type input "24"
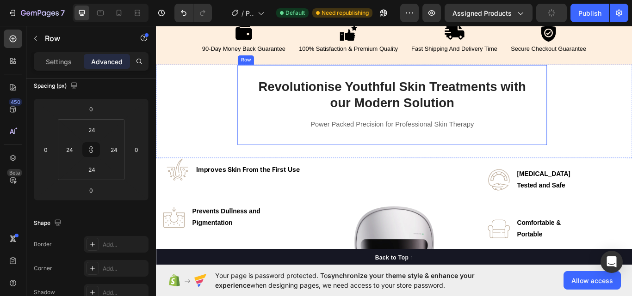
scroll to position [324, 0]
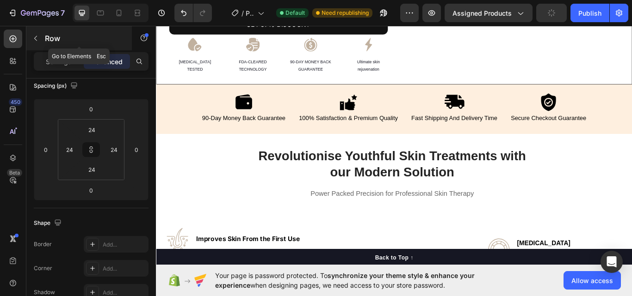
click at [35, 35] on icon "button" at bounding box center [35, 38] width 7 height 7
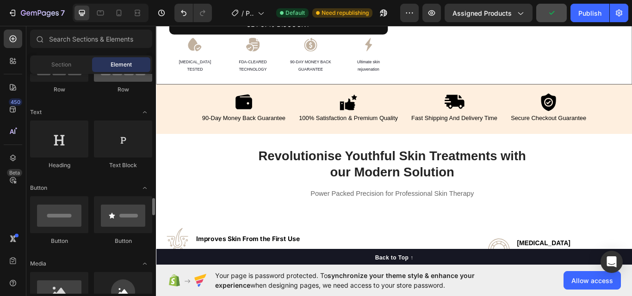
scroll to position [216, 0]
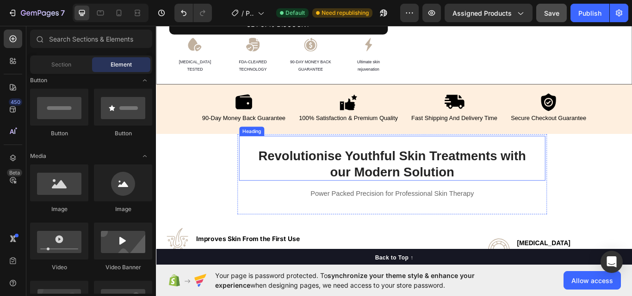
click at [348, 170] on strong "Revolutionise Youthful Skin Treatments with our Modern Solution" at bounding box center [431, 188] width 312 height 36
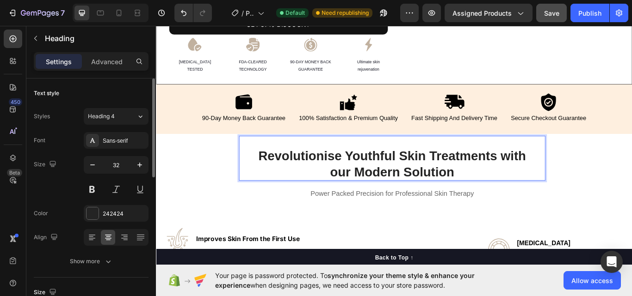
click at [113, 103] on div "Text style Styles Heading 4 Font Sans-serif Size 32 Color 242424 Align Show more" at bounding box center [91, 178] width 115 height 199
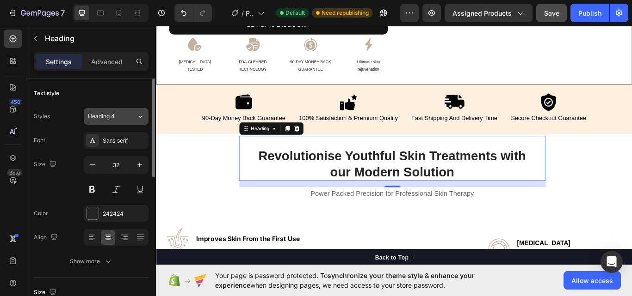
click at [109, 113] on span "Heading 4" at bounding box center [101, 116] width 27 height 8
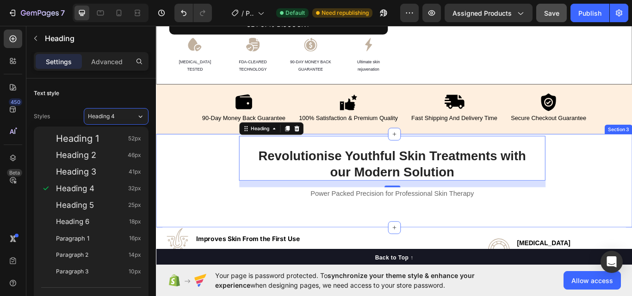
click at [209, 182] on div "⁠⁠⁠⁠⁠⁠⁠ Revolutionise Youthful Skin Treatments with our Modern Solution Heading…" at bounding box center [430, 207] width 549 height 109
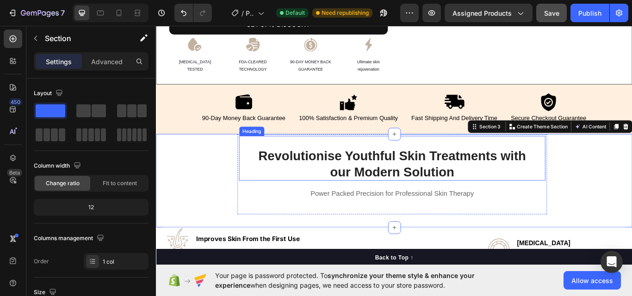
click at [291, 181] on strong "Revolutionise Youthful Skin Treatments with our Modern Solution" at bounding box center [431, 188] width 312 height 36
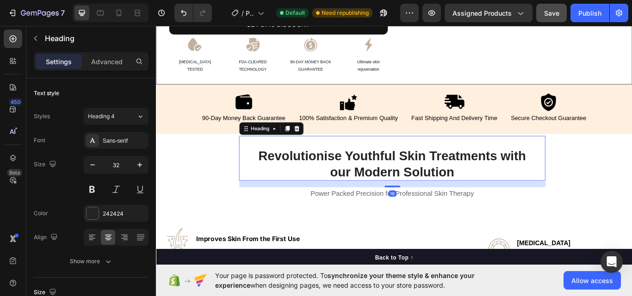
click at [341, 194] on p "Revolutionise Youthful Skin Treatments with our Modern Solution" at bounding box center [431, 188] width 320 height 38
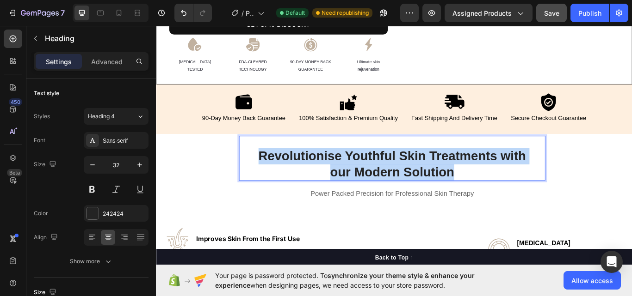
click at [341, 194] on p "Revolutionise Youthful Skin Treatments with our Modern Solution" at bounding box center [431, 188] width 320 height 38
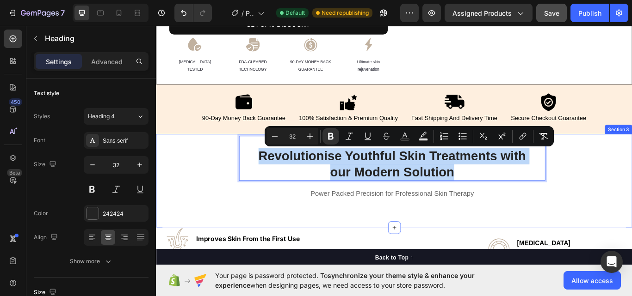
click at [226, 199] on div "Revolutionise Youthful Skin Treatments with our Modern Solution Heading 16 Powe…" at bounding box center [430, 207] width 549 height 109
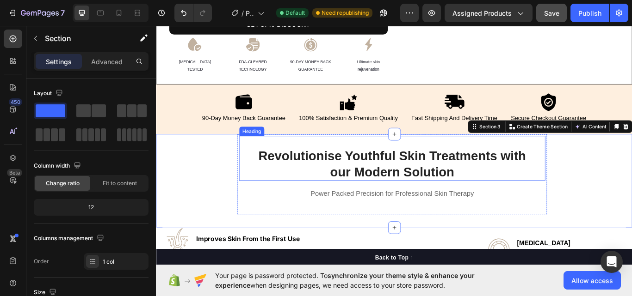
click at [271, 186] on p "⁠⁠⁠⁠⁠⁠⁠ Revolutionise Youthful Skin Treatments with our Modern Solution" at bounding box center [431, 188] width 320 height 38
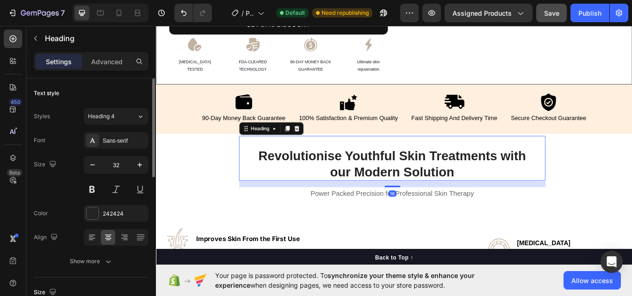
click at [83, 163] on div "Size 32" at bounding box center [91, 177] width 115 height 42
click at [97, 164] on button "button" at bounding box center [92, 165] width 17 height 17
type input "31"
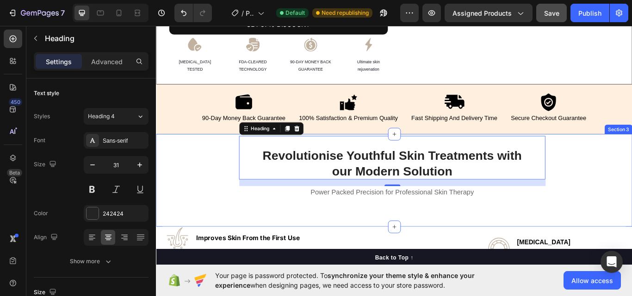
click at [233, 181] on div "⁠⁠⁠⁠⁠⁠⁠ Revolutionise Youthful Skin Treatments with our Modern Solution Heading…" at bounding box center [430, 206] width 549 height 107
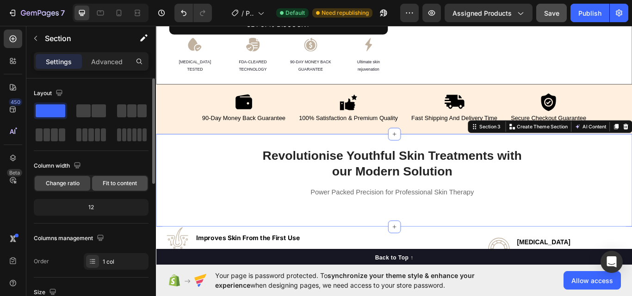
click at [118, 184] on span "Fit to content" at bounding box center [120, 183] width 34 height 8
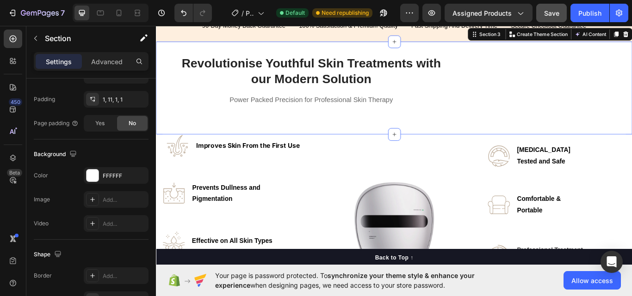
scroll to position [323, 0]
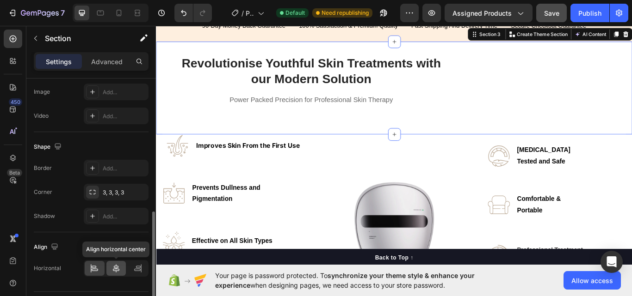
click at [118, 268] on icon at bounding box center [116, 269] width 6 height 8
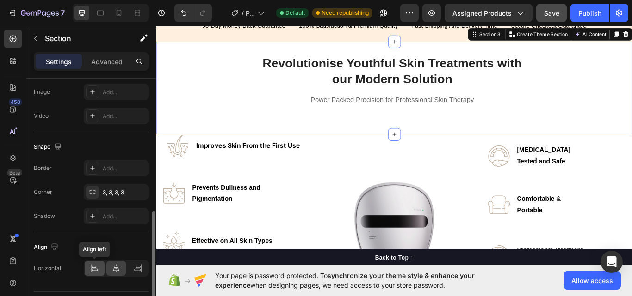
click at [90, 267] on icon at bounding box center [94, 268] width 9 height 9
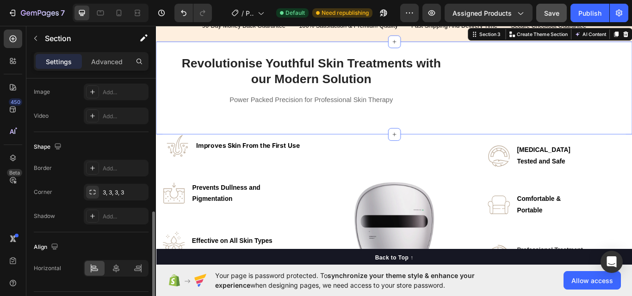
scroll to position [108, 0]
